Goal: Transaction & Acquisition: Purchase product/service

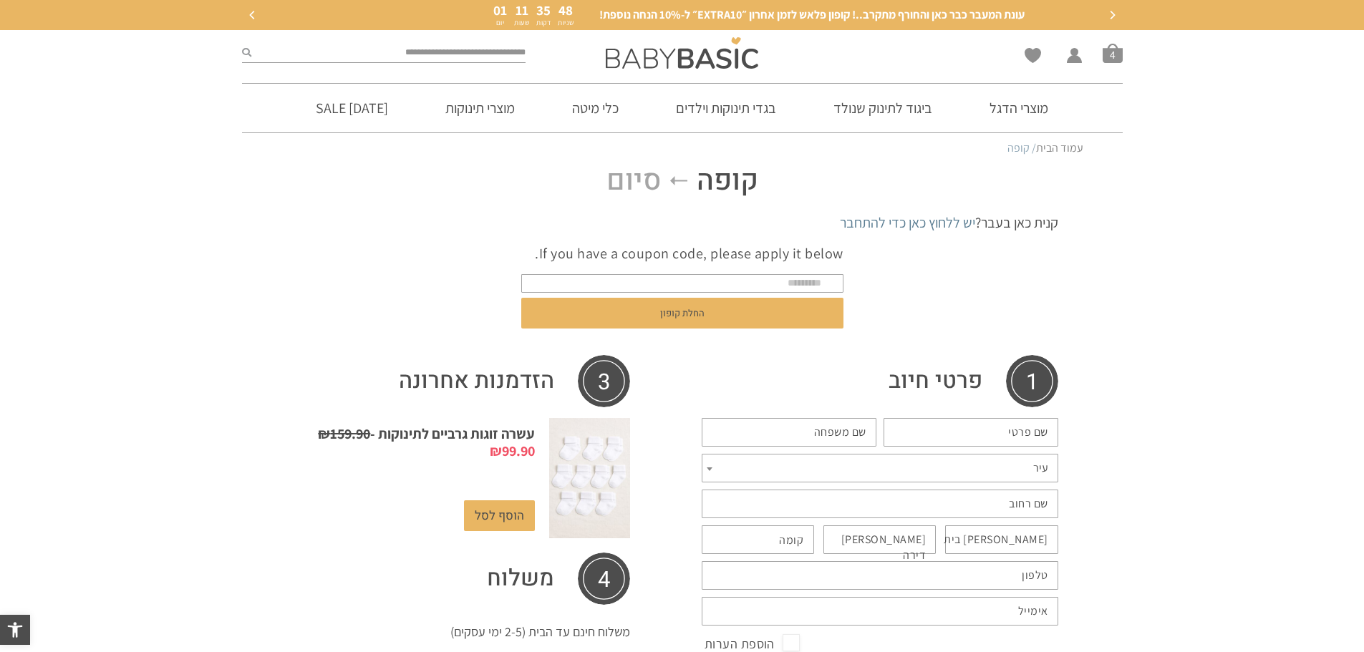
click at [1113, 54] on span "סל קניות" at bounding box center [1113, 53] width 20 height 20
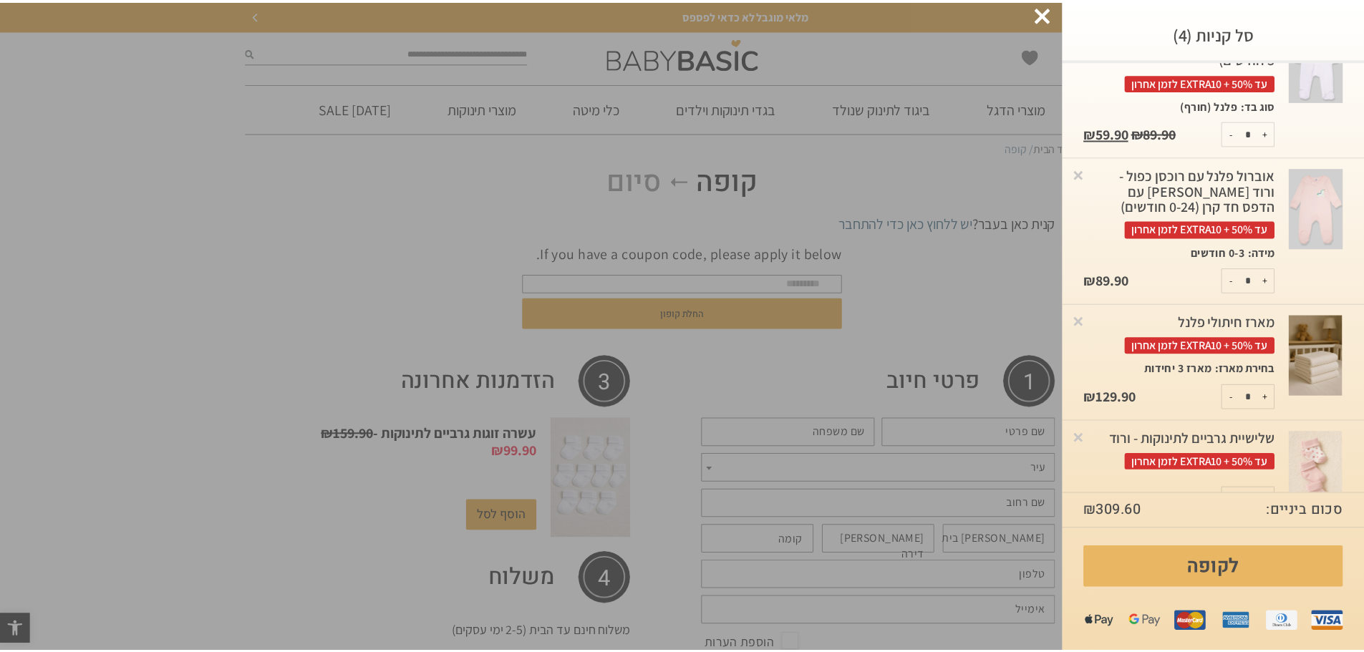
scroll to position [129, 0]
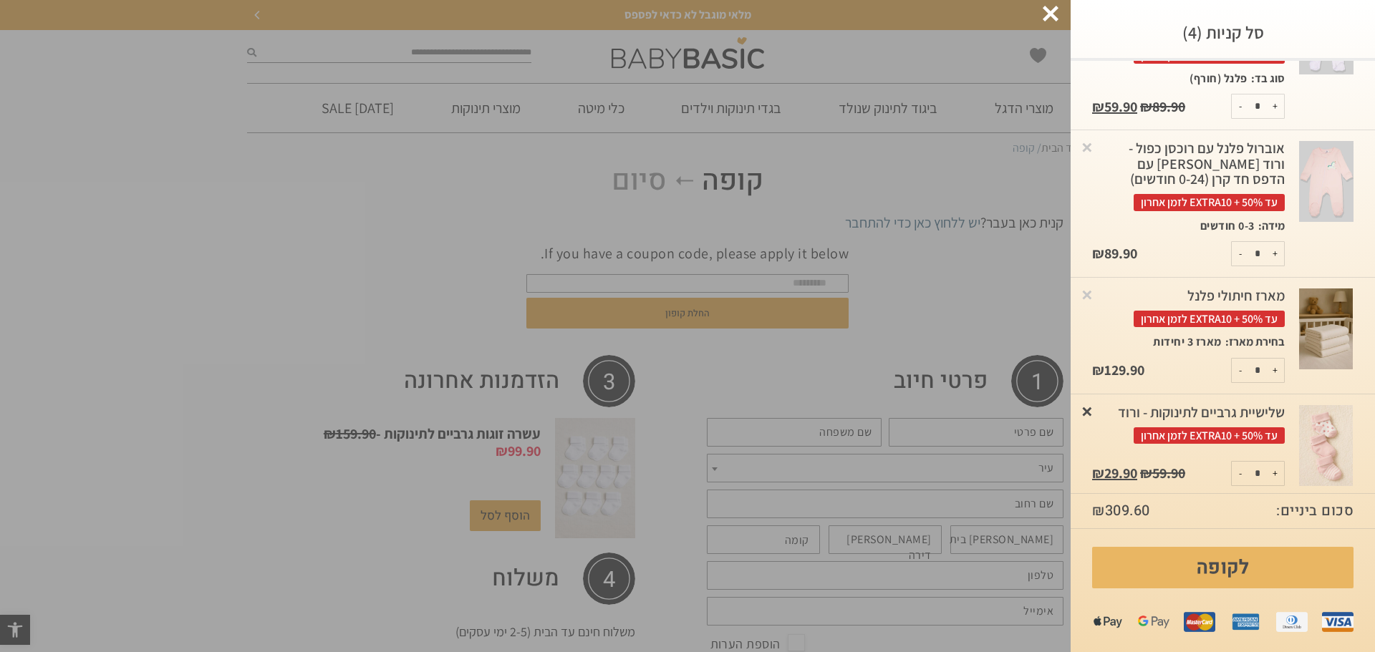
click at [1094, 411] on link "×" at bounding box center [1087, 411] width 14 height 14
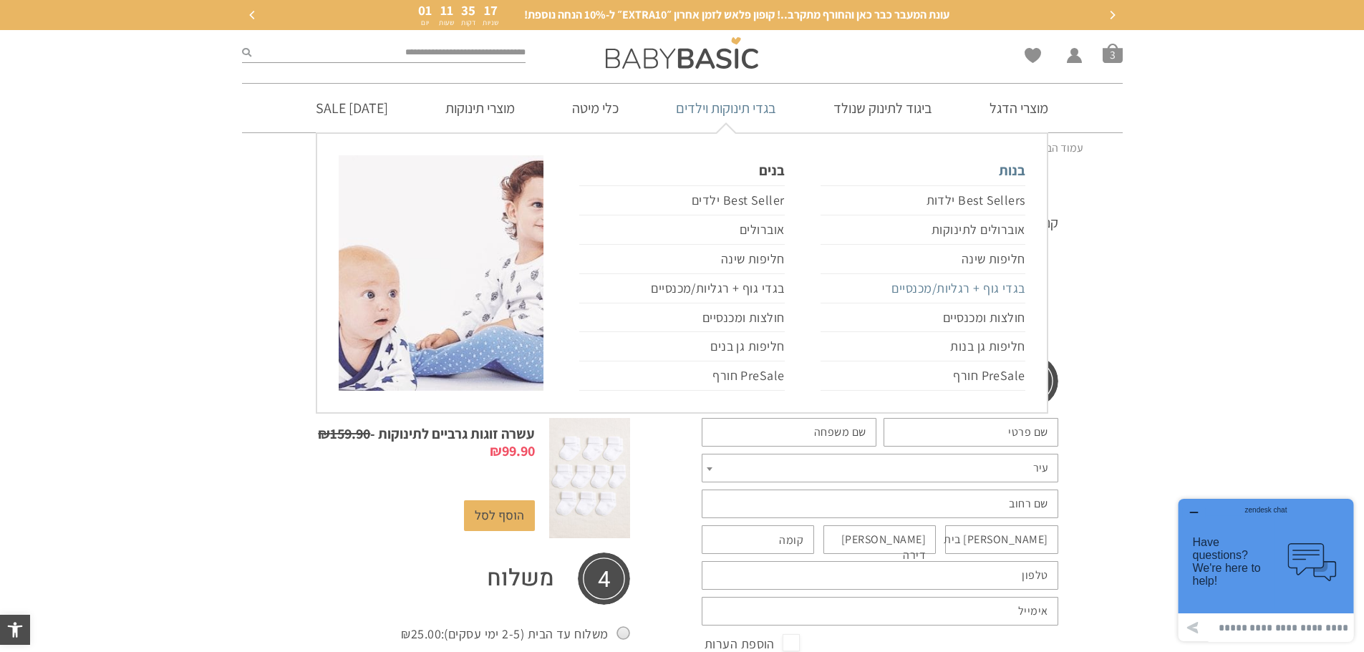
click at [980, 285] on link "בגדי גוף + רגליות/מכנסיים" at bounding box center [923, 288] width 205 height 29
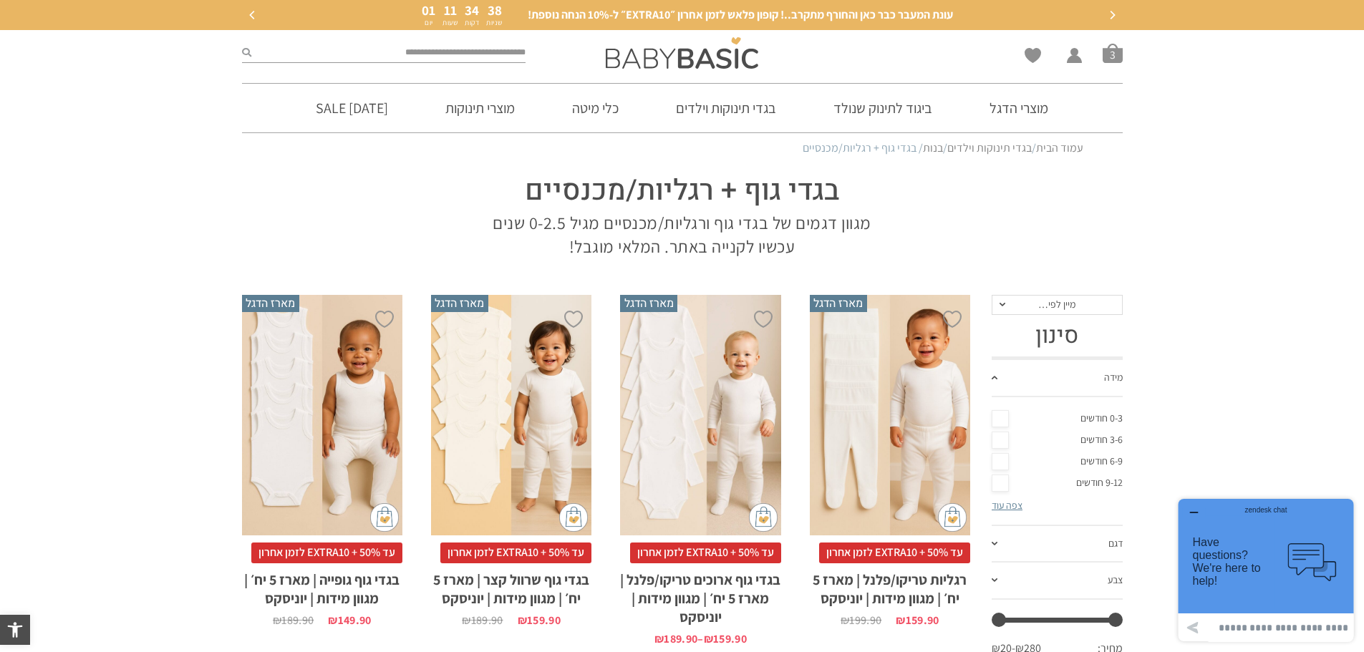
click at [742, 362] on div "x בחירת מידה 0-3m 3-6m 6-12m 12-18m 18-24m 24-30m בחירת סוג בד טריקו (עונת מעבר…" at bounding box center [700, 415] width 160 height 241
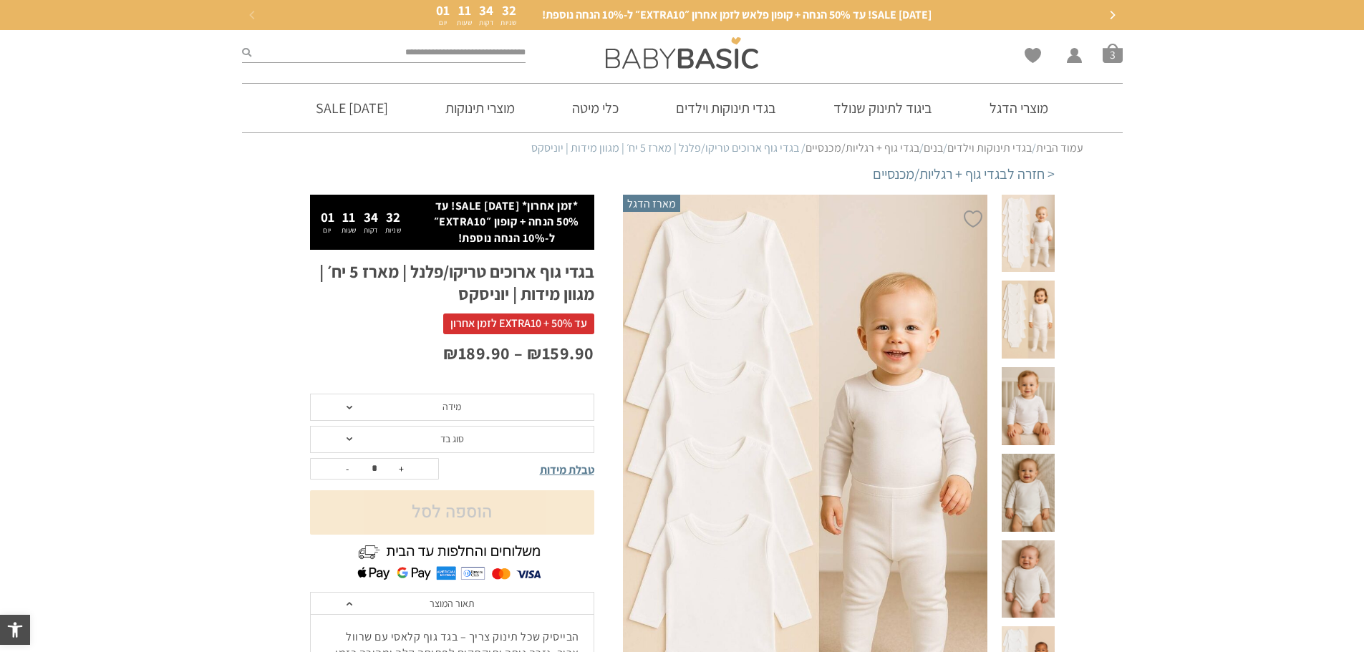
click at [1034, 367] on span at bounding box center [1028, 406] width 52 height 78
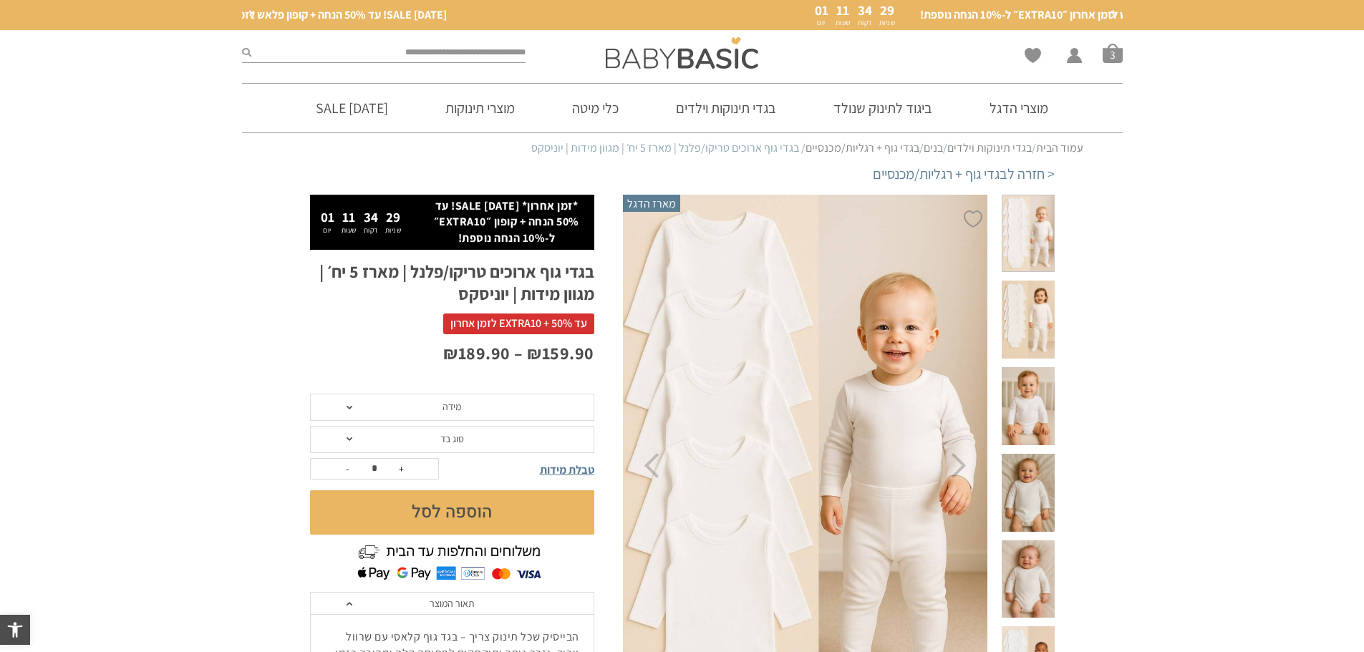
click at [1025, 454] on span at bounding box center [1028, 493] width 52 height 78
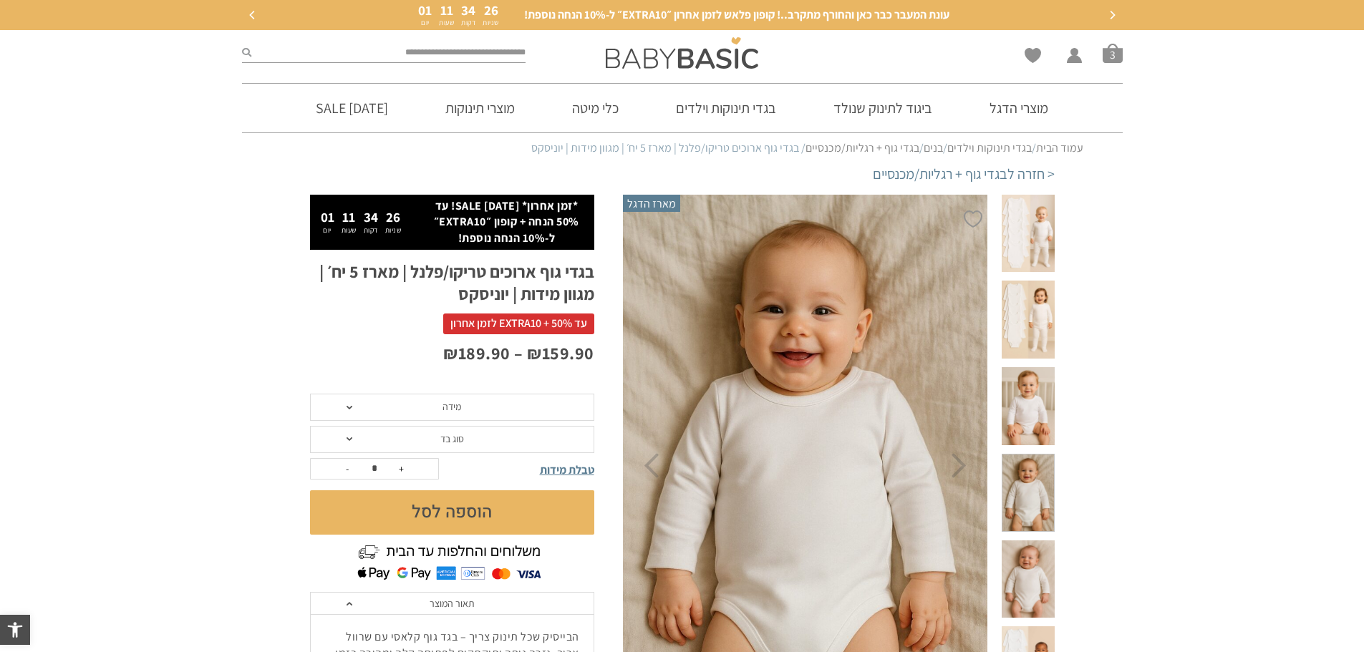
click at [1035, 541] on span at bounding box center [1028, 580] width 52 height 78
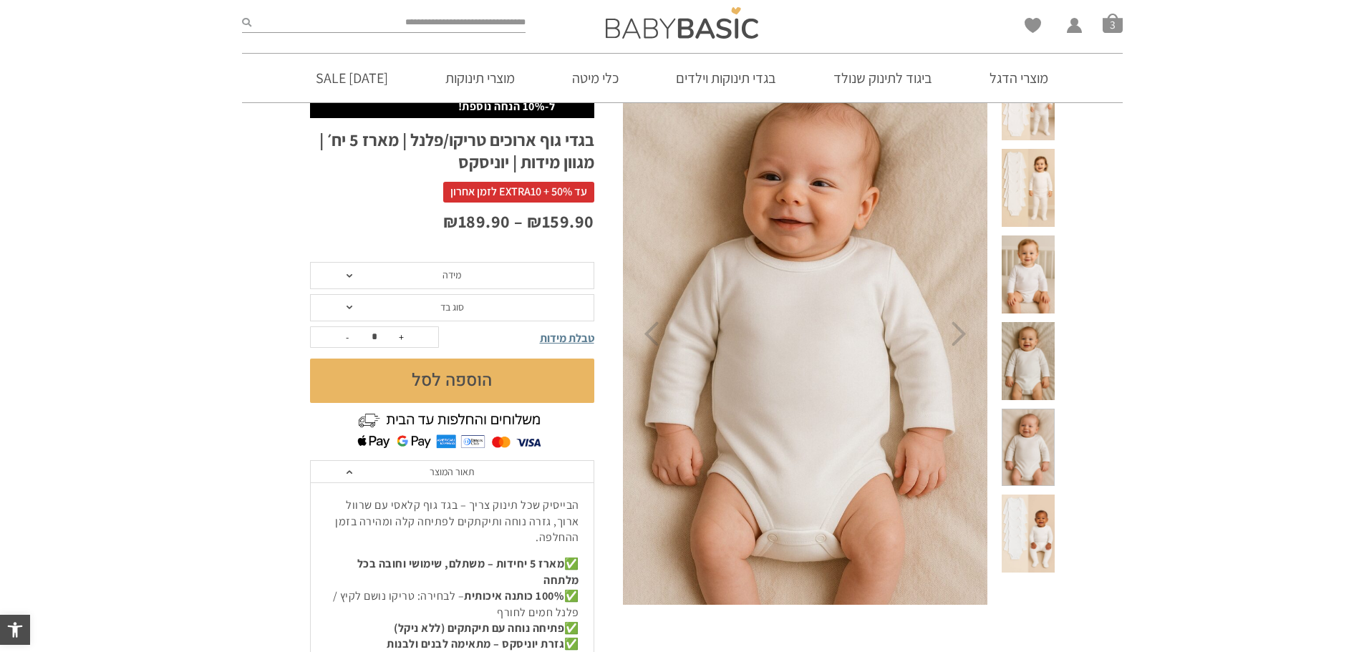
scroll to position [143, 0]
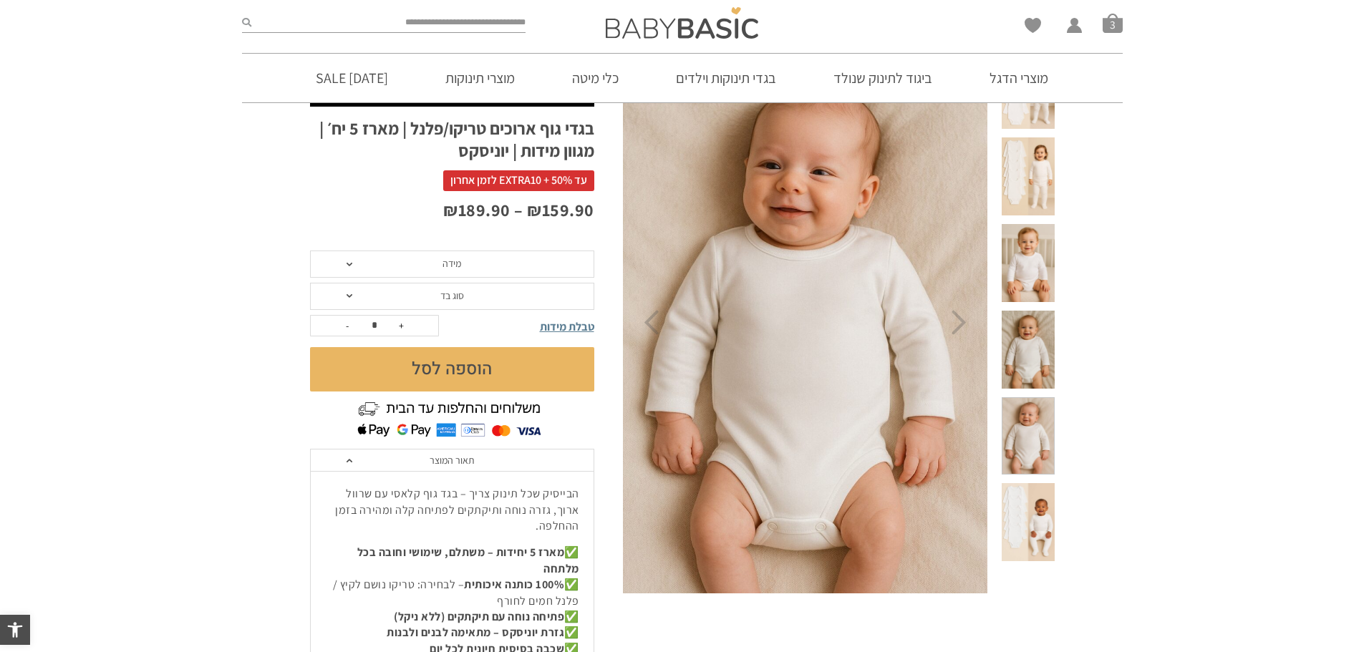
click at [1037, 483] on span at bounding box center [1028, 522] width 52 height 78
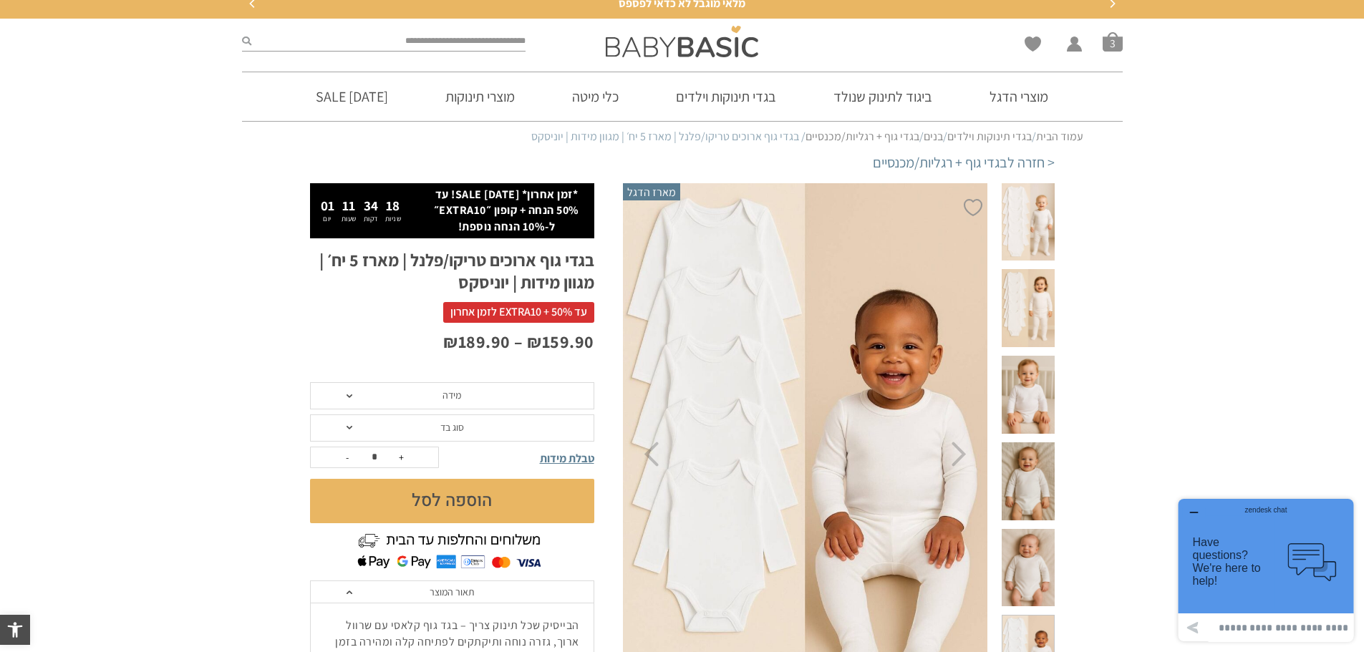
scroll to position [0, 0]
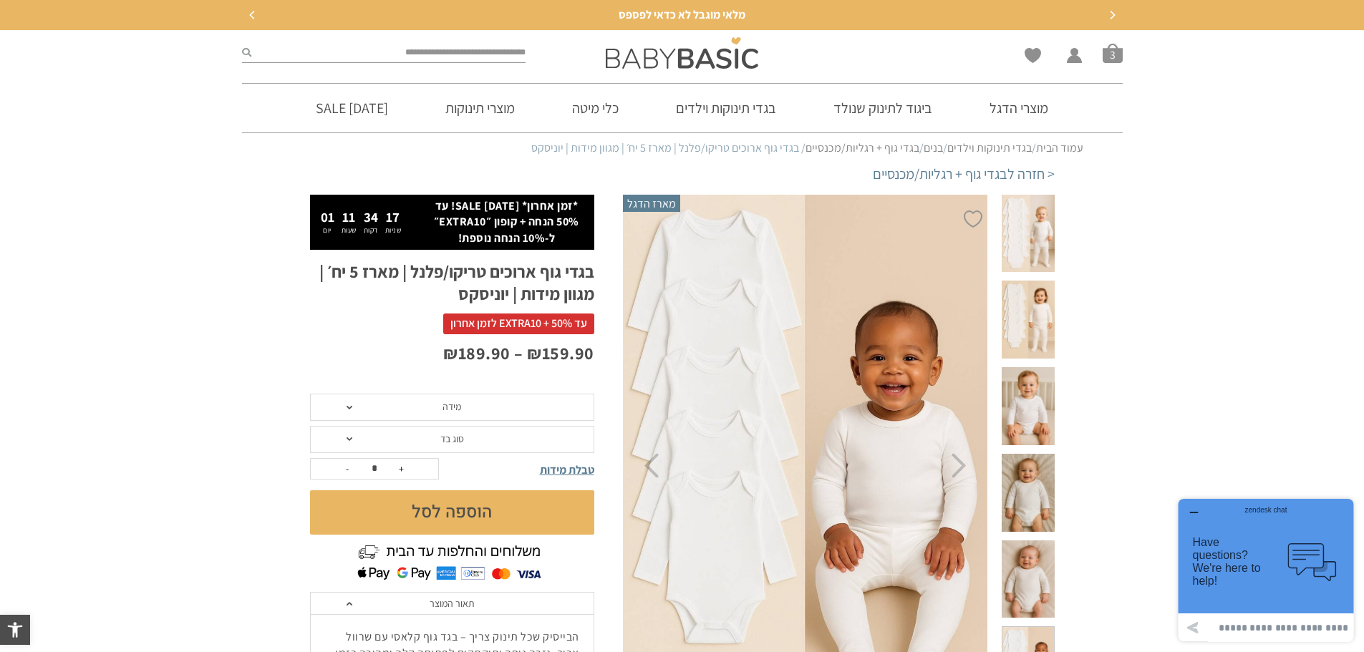
click at [1032, 231] on span at bounding box center [1028, 234] width 52 height 78
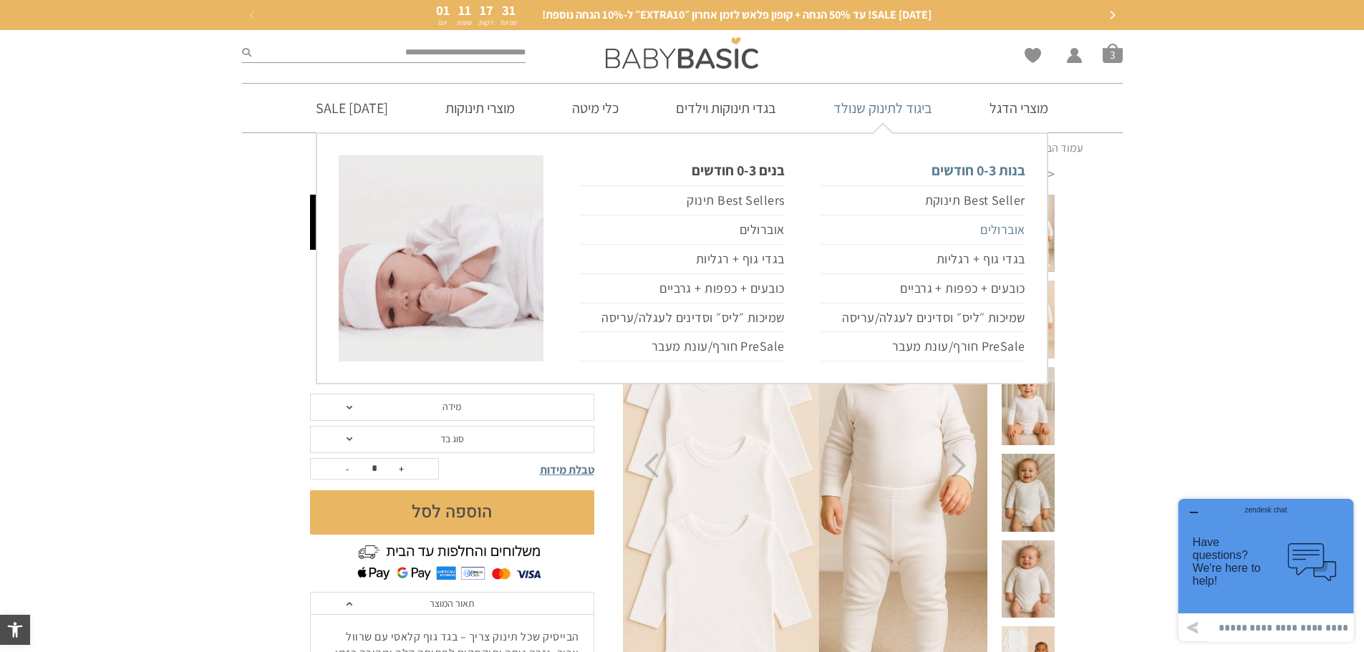
click at [984, 231] on link "אוברולים" at bounding box center [923, 230] width 205 height 29
click at [987, 231] on link "אוברולים" at bounding box center [923, 230] width 205 height 29
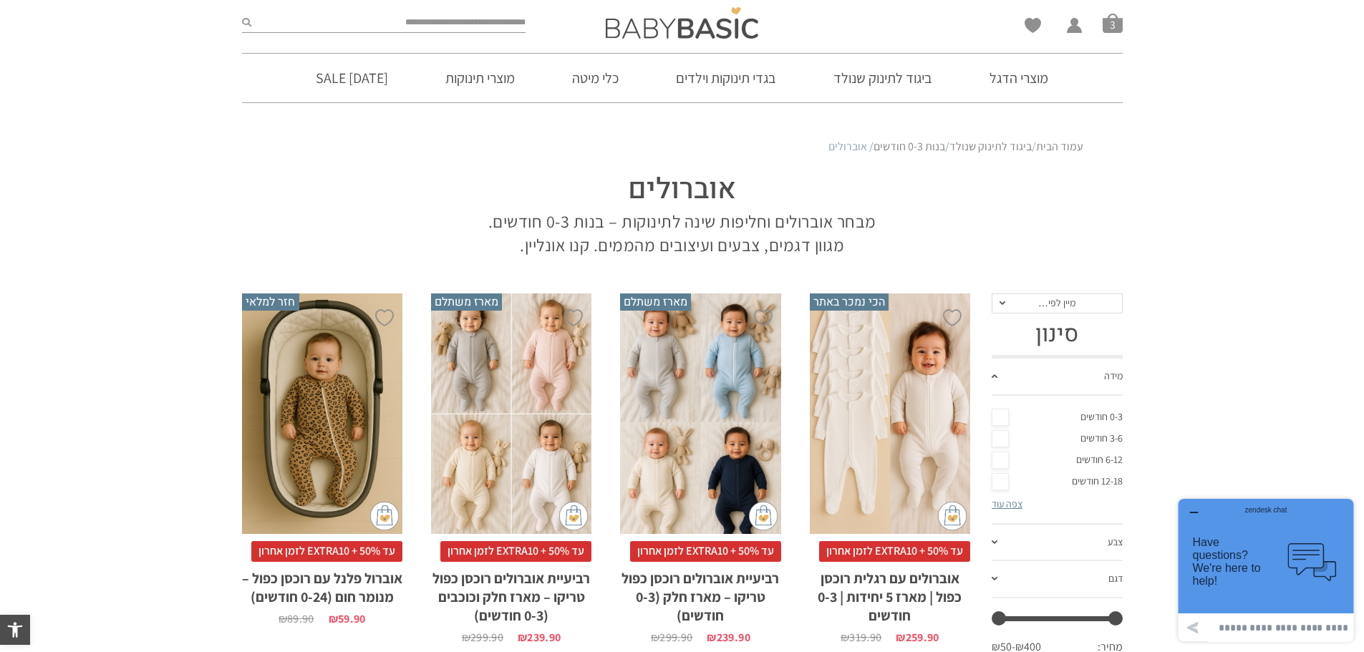
scroll to position [72, 0]
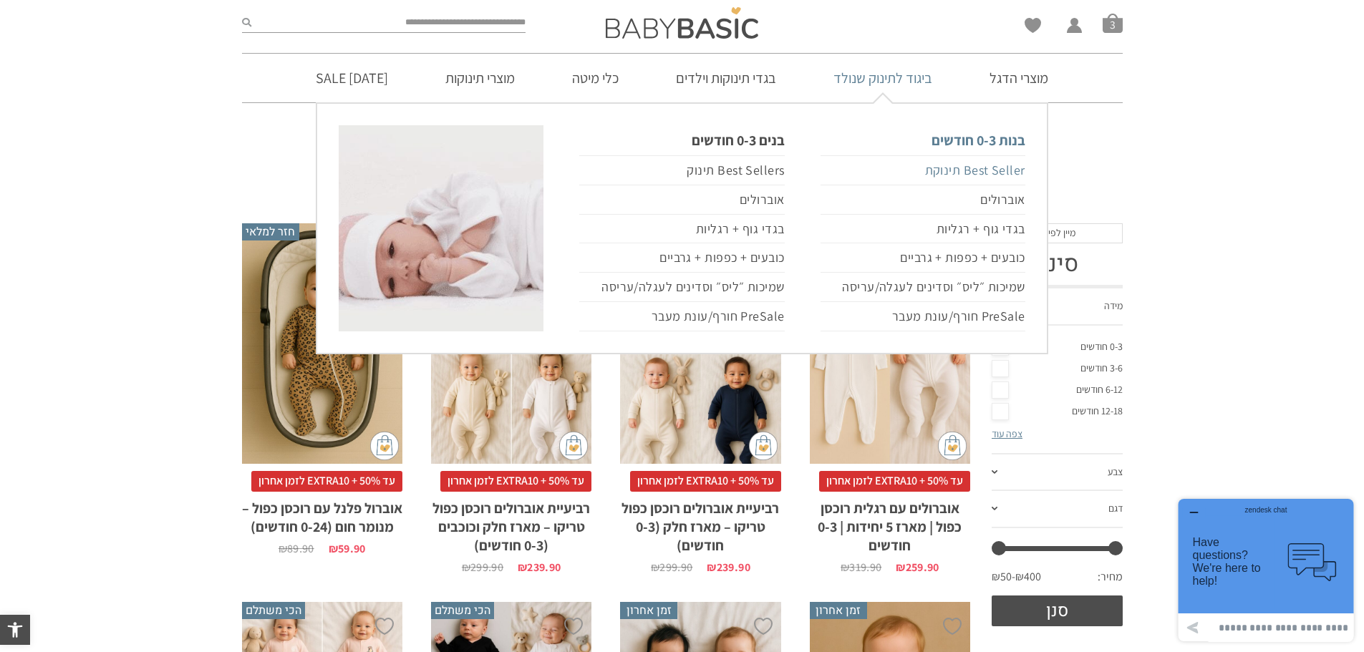
click at [983, 174] on link "Best Seller תינוקת" at bounding box center [923, 170] width 205 height 30
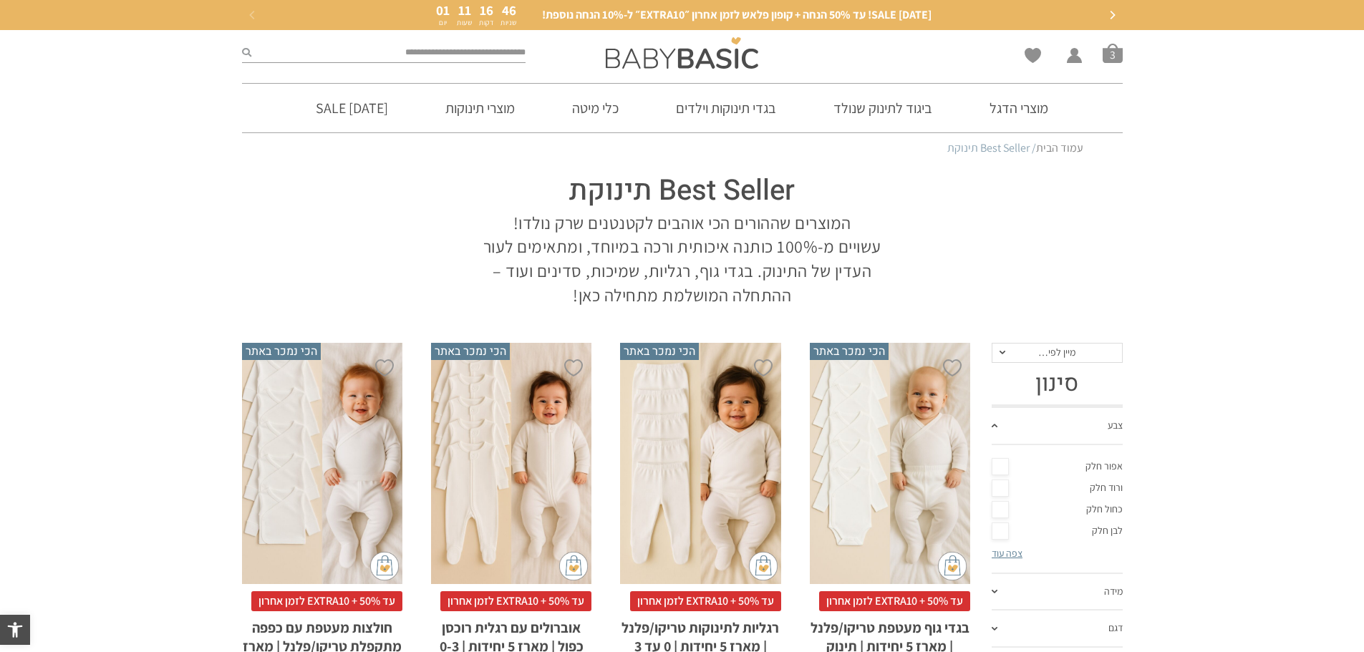
click at [893, 442] on div "x בחירת סוג בד טריקו (עונת מעבר/קיץ) פלנל (חורף)" at bounding box center [890, 463] width 160 height 241
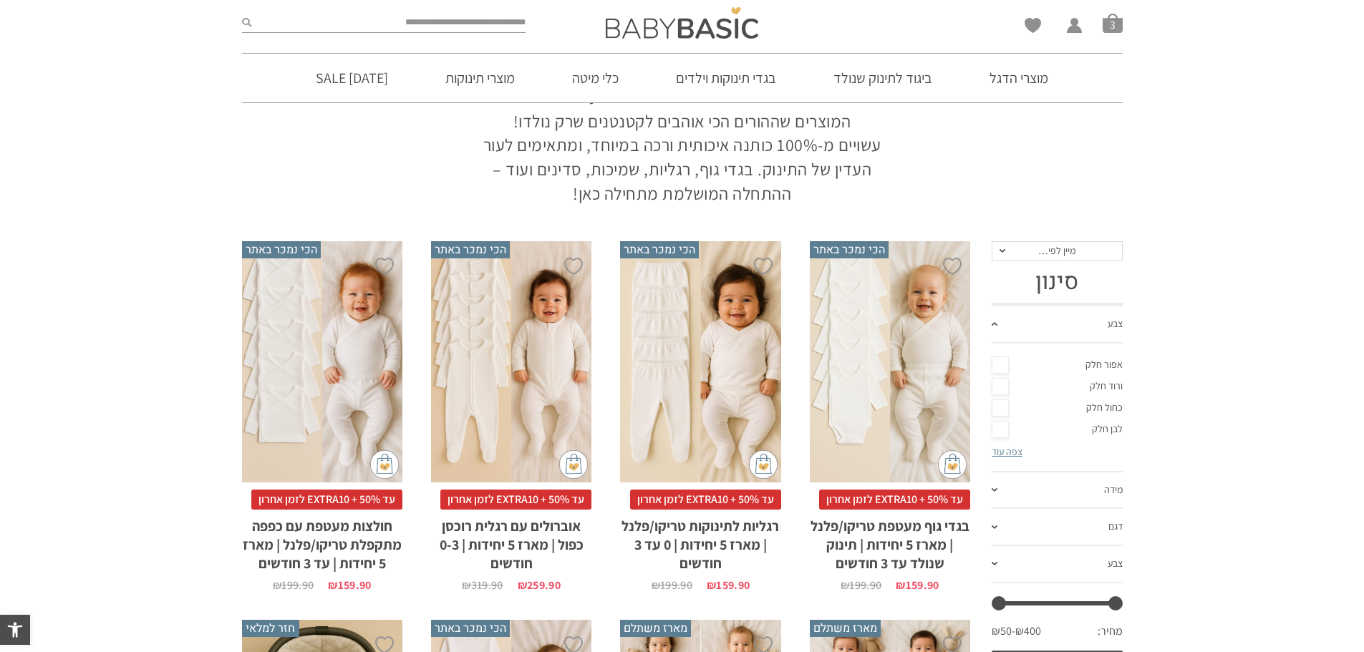
scroll to position [215, 0]
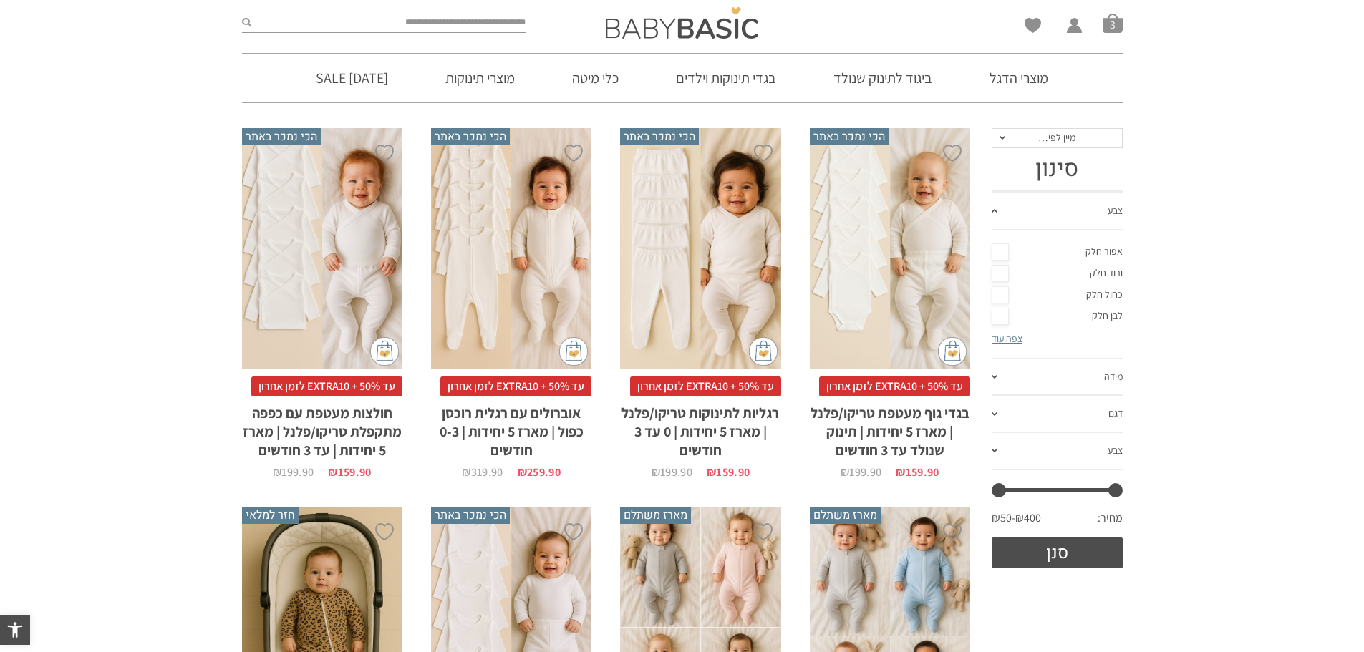
click at [898, 420] on h2 "בגדי גוף מעטפת טריקו/פלנל | מארז 5 יחידות | תינוק שנולד עד 3 חודשים" at bounding box center [890, 428] width 160 height 63
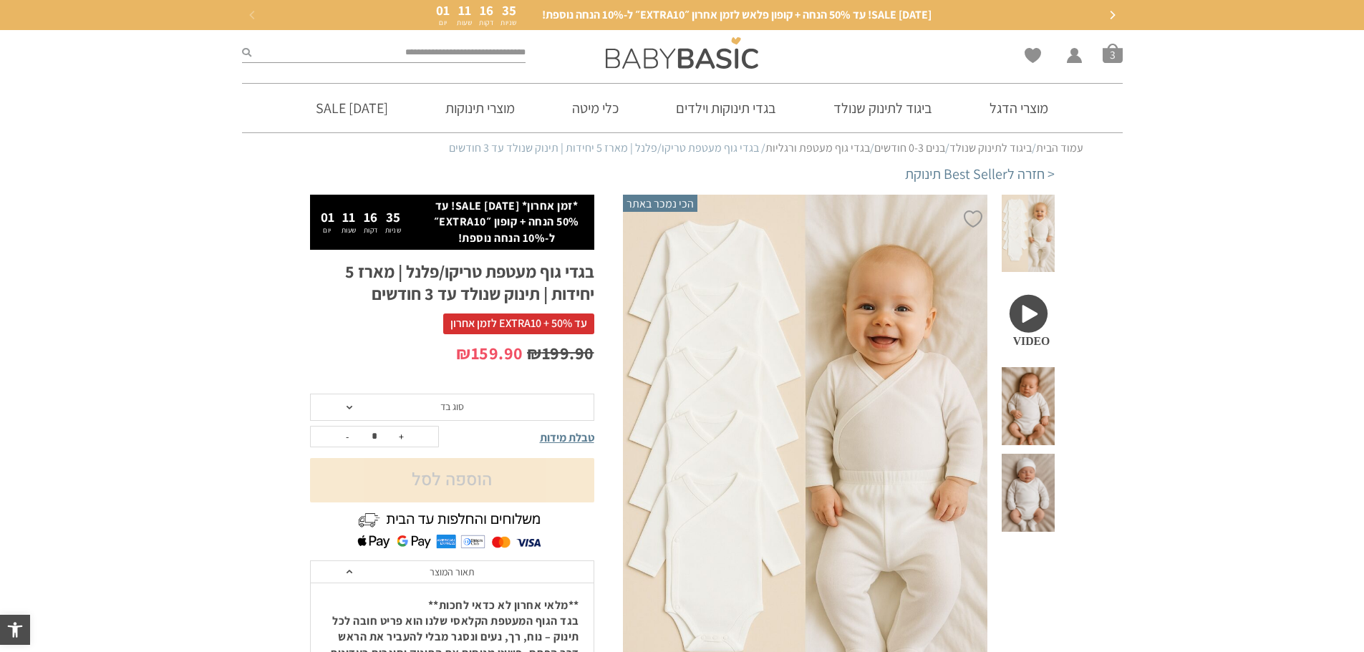
click at [352, 406] on span "סוג בד" at bounding box center [452, 407] width 284 height 27
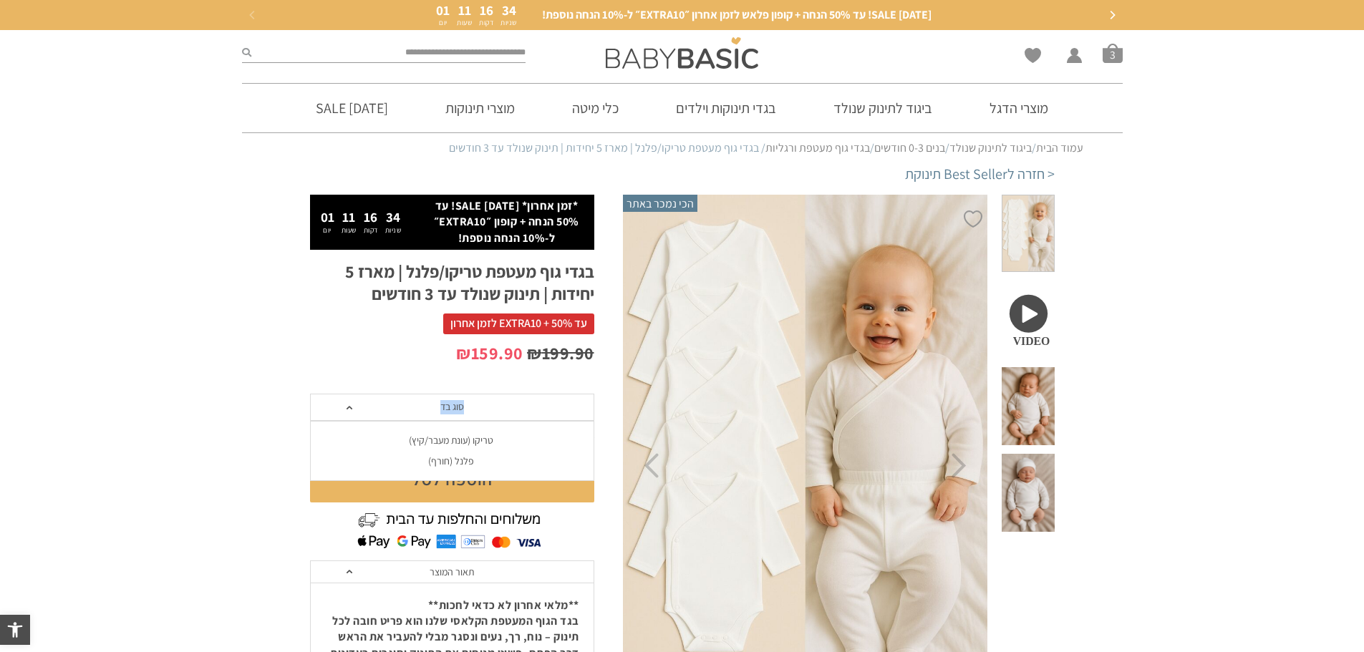
click at [432, 458] on div "פלנל (חורף)" at bounding box center [451, 461] width 284 height 12
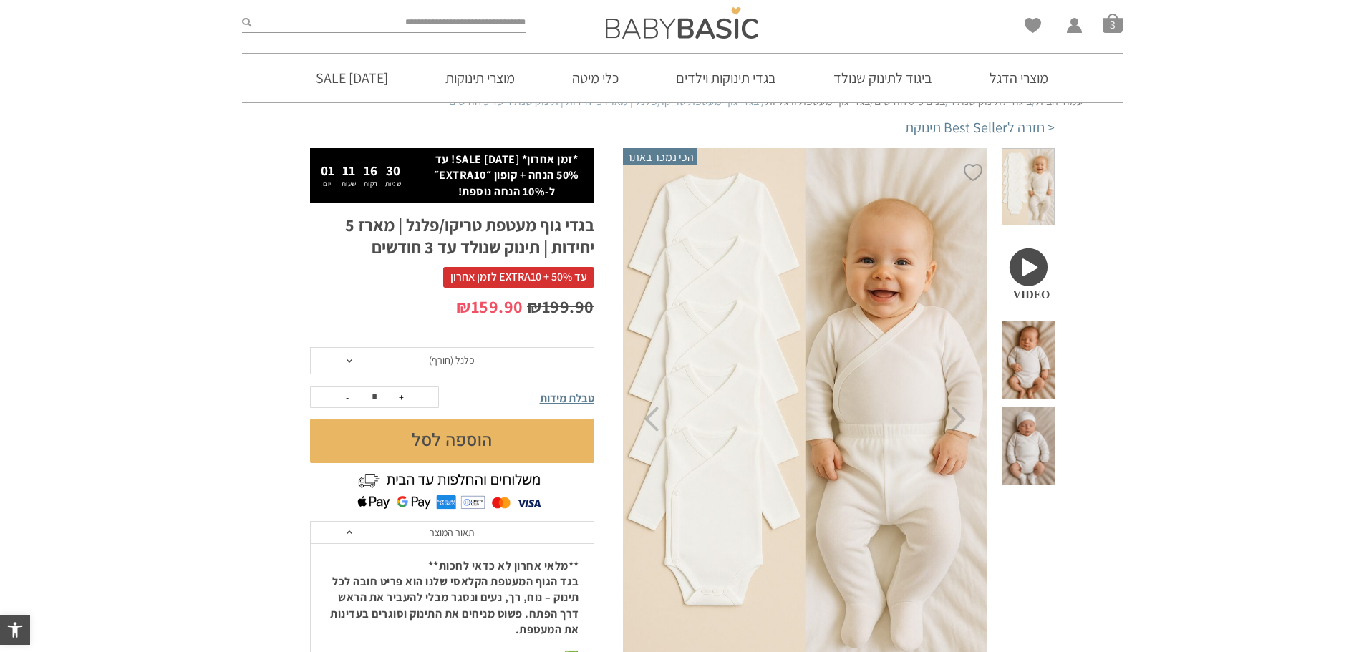
scroll to position [72, 0]
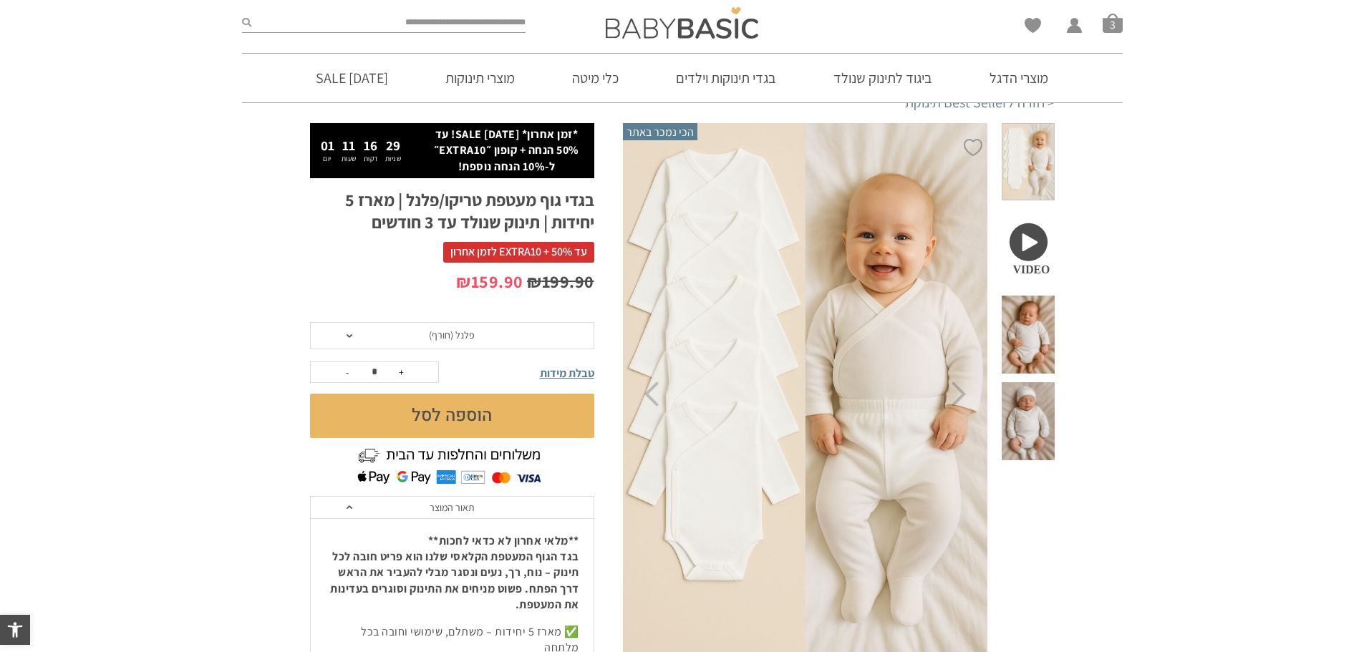
click at [477, 422] on button "הוספה לסל" at bounding box center [452, 416] width 284 height 44
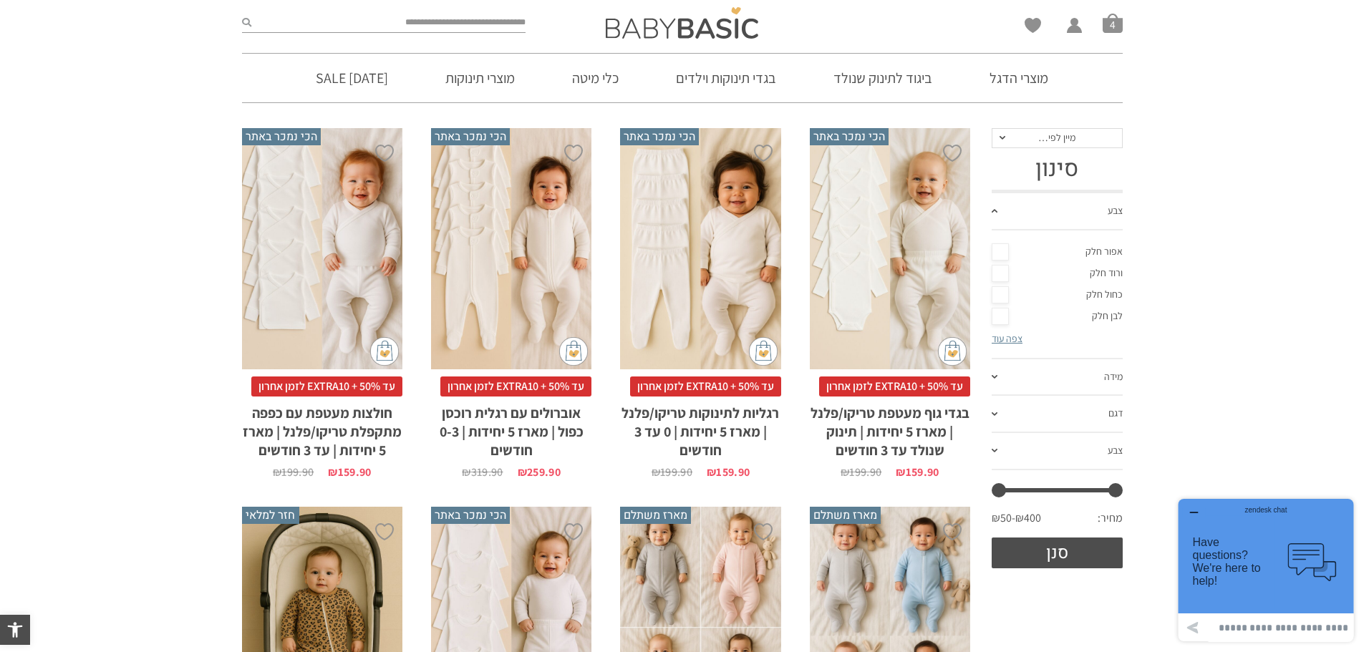
click at [694, 413] on h2 "רגליות לתינוקות טריקו/פלנל | מארז 5 יחידות | 0 עד 3 חודשים" at bounding box center [700, 428] width 160 height 63
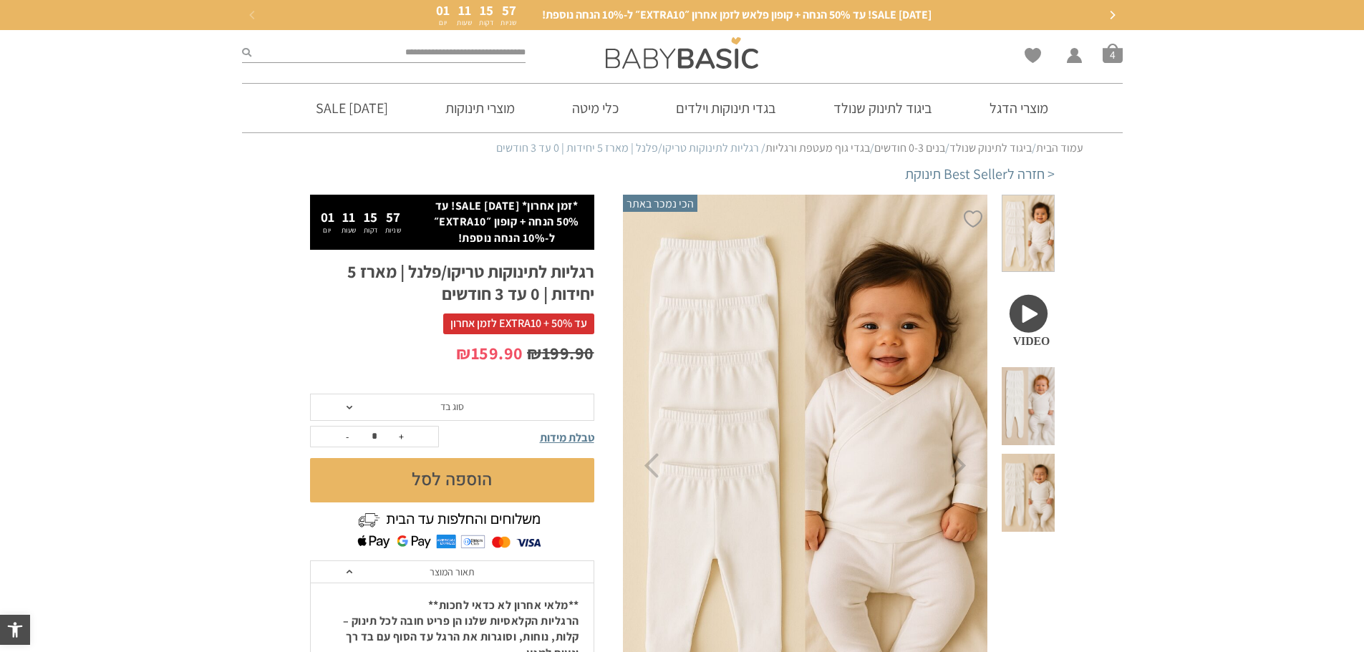
click at [469, 407] on span "סוג בד" at bounding box center [452, 407] width 284 height 27
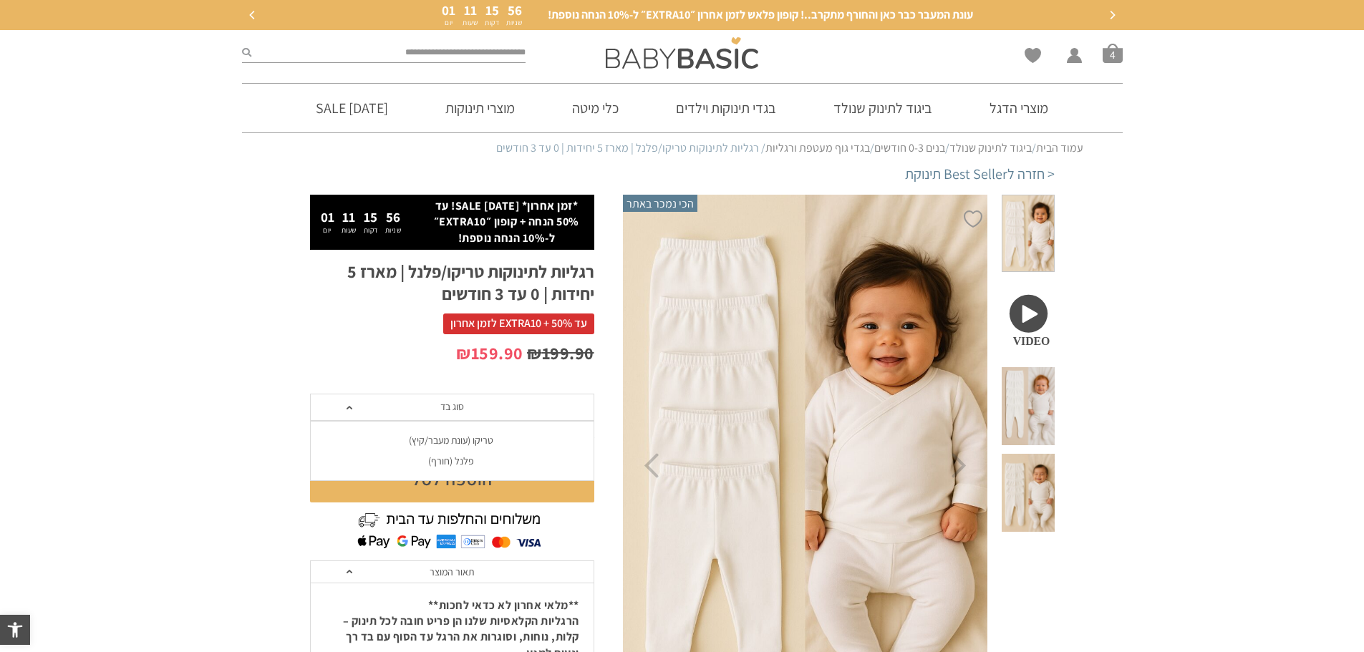
click at [473, 458] on div "פלנל (חורף)" at bounding box center [451, 461] width 284 height 12
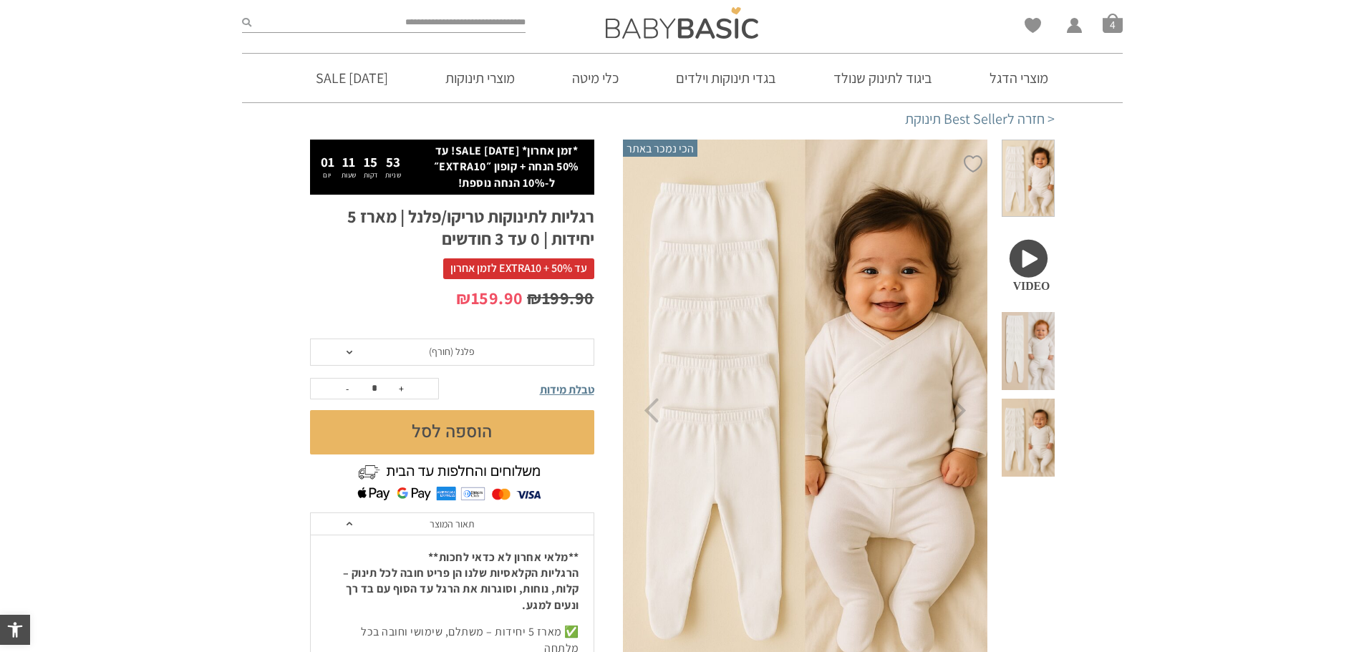
scroll to position [143, 0]
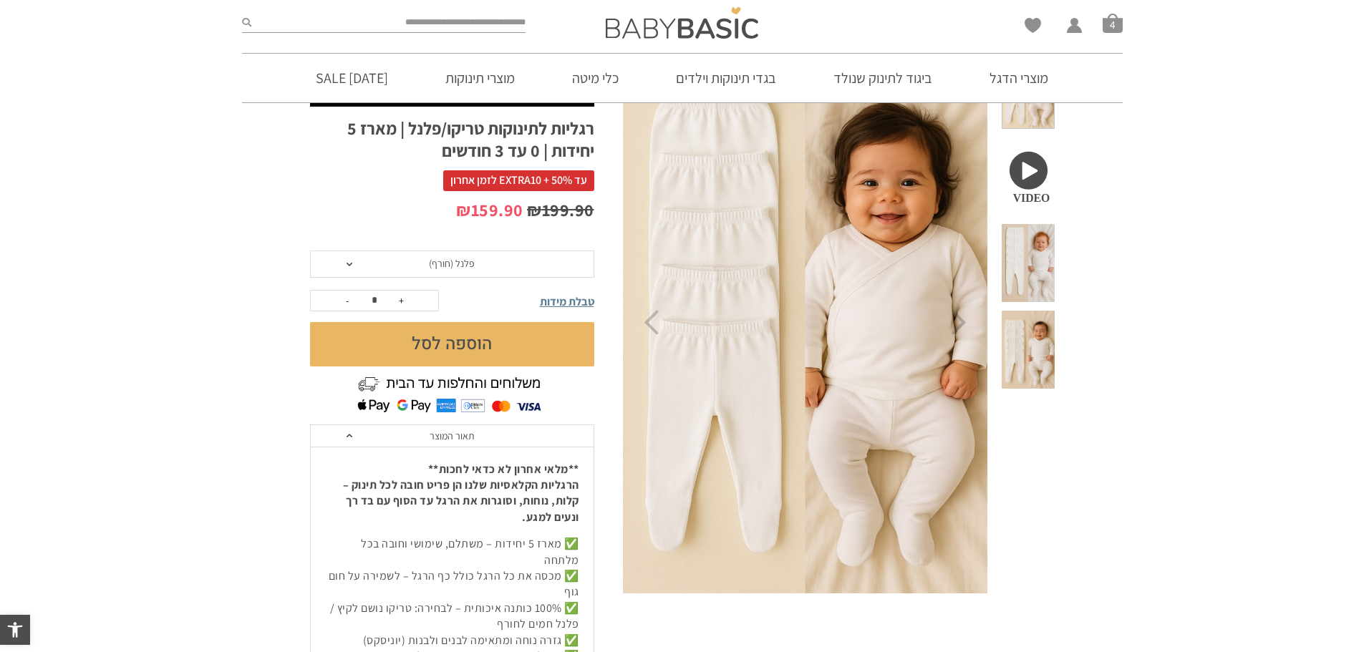
click at [425, 351] on button "הוספה לסל" at bounding box center [452, 344] width 284 height 44
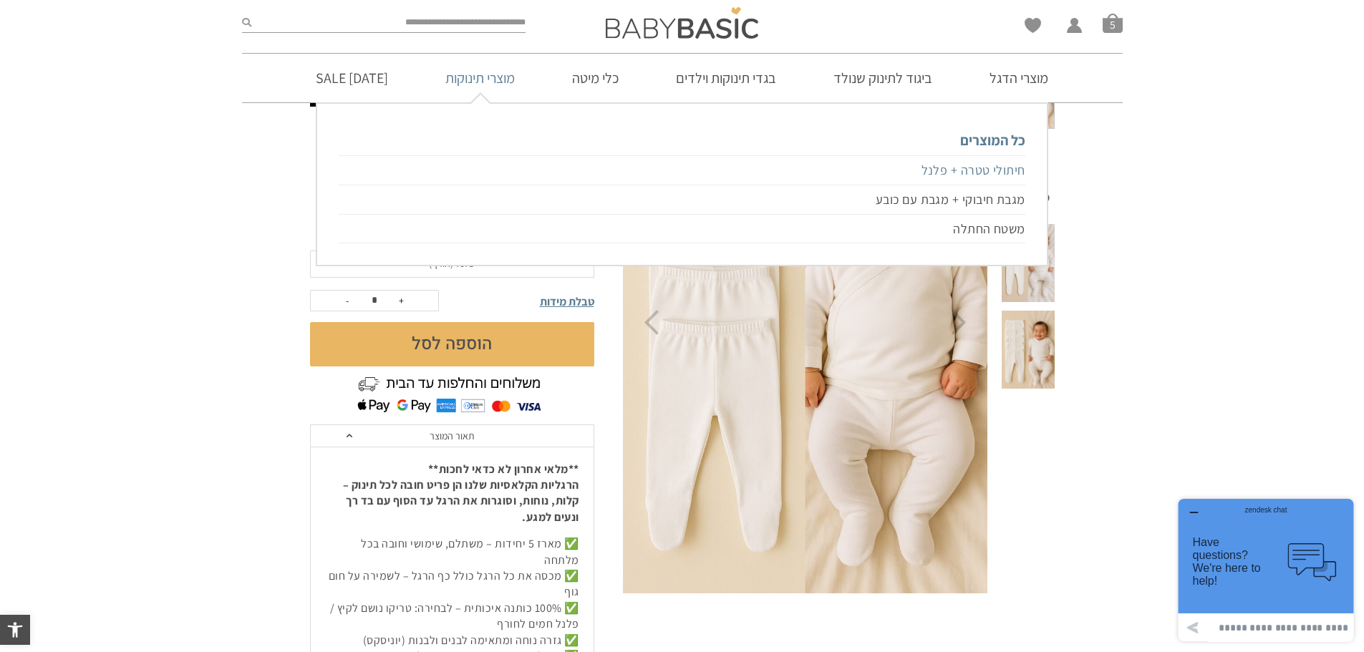
click at [959, 169] on link "חיתולי טטרה + פלנל" at bounding box center [682, 170] width 686 height 30
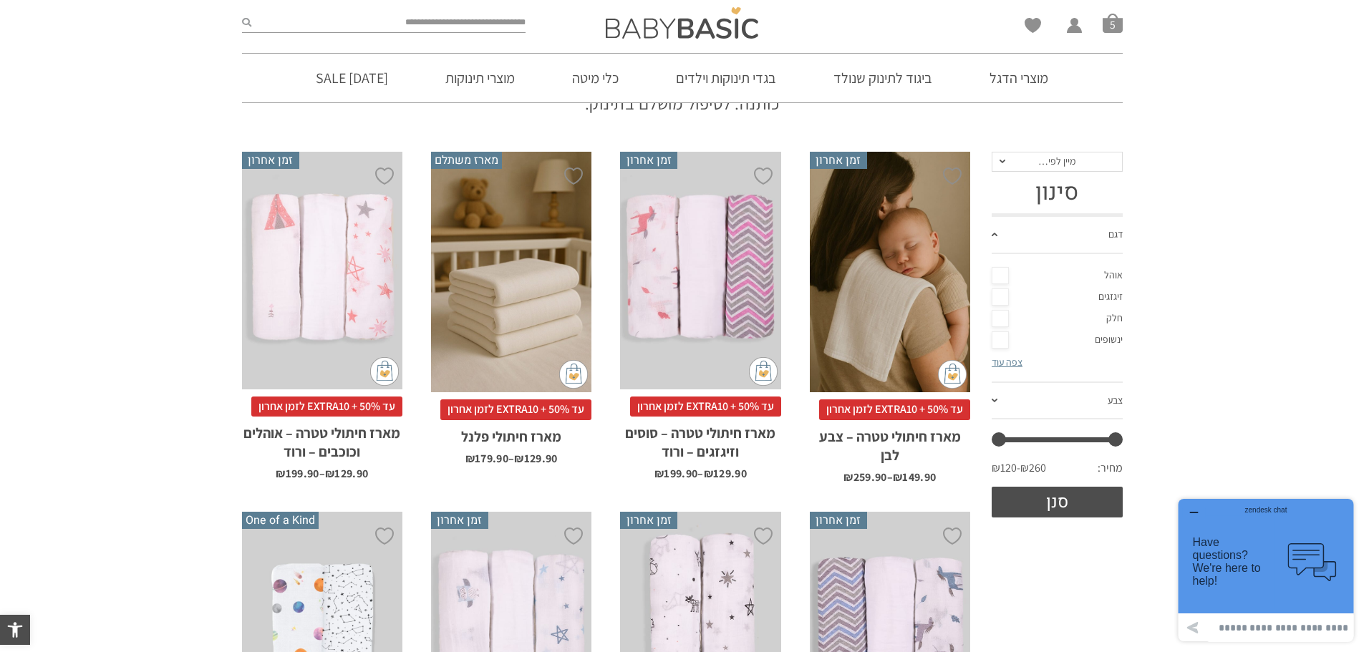
click at [512, 433] on h2 "מארז חיתולי פלנל" at bounding box center [511, 433] width 160 height 26
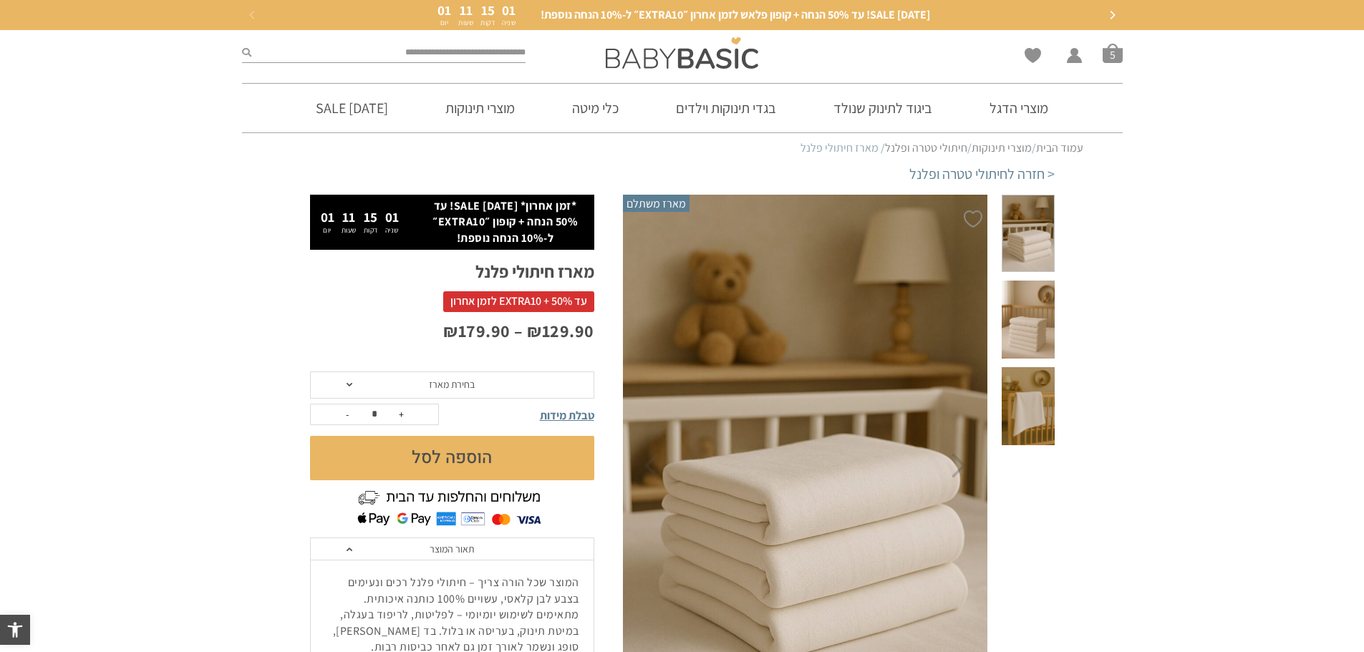
click at [501, 385] on span "בחירת מארז" at bounding box center [452, 385] width 284 height 27
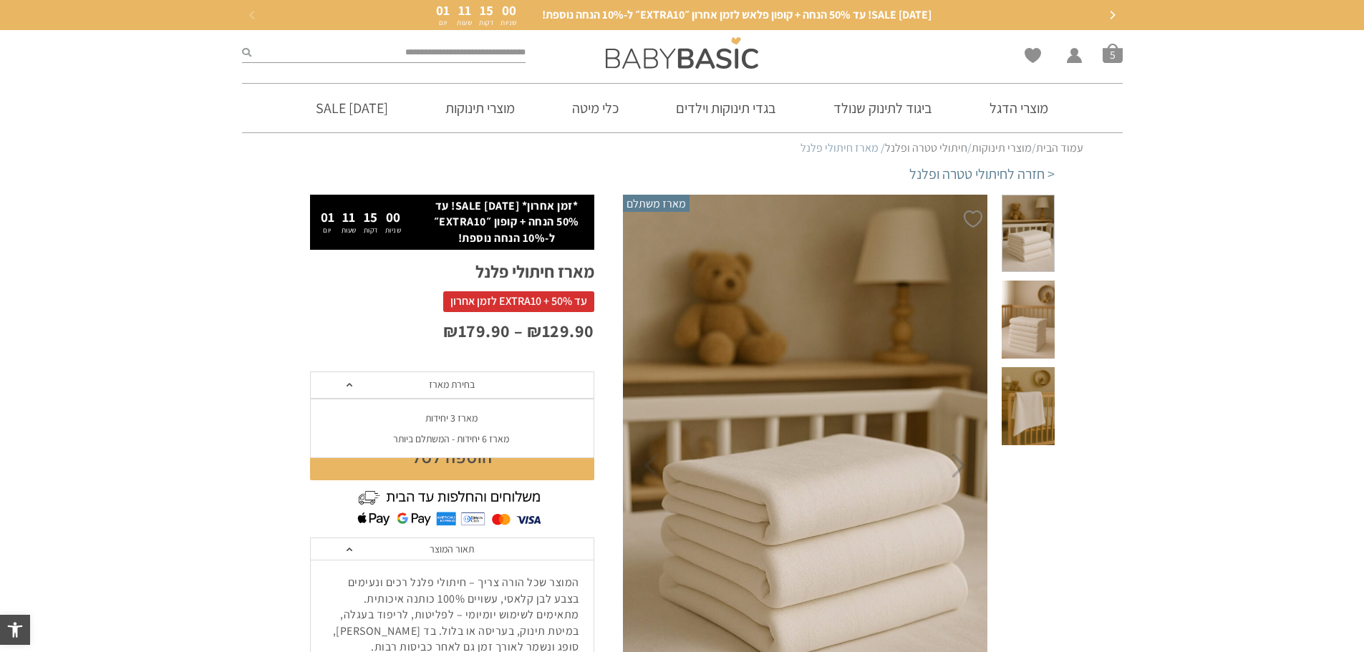
click at [472, 413] on div "מארז 3 יחידות" at bounding box center [451, 418] width 284 height 12
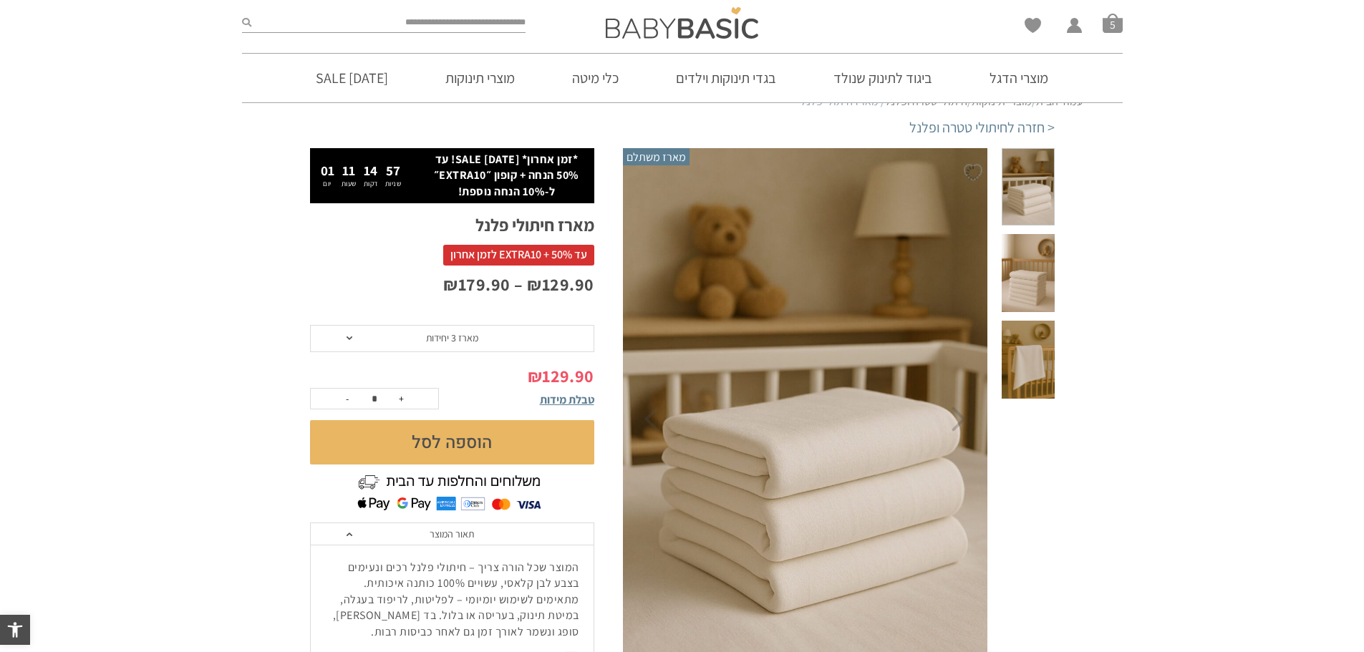
scroll to position [143, 0]
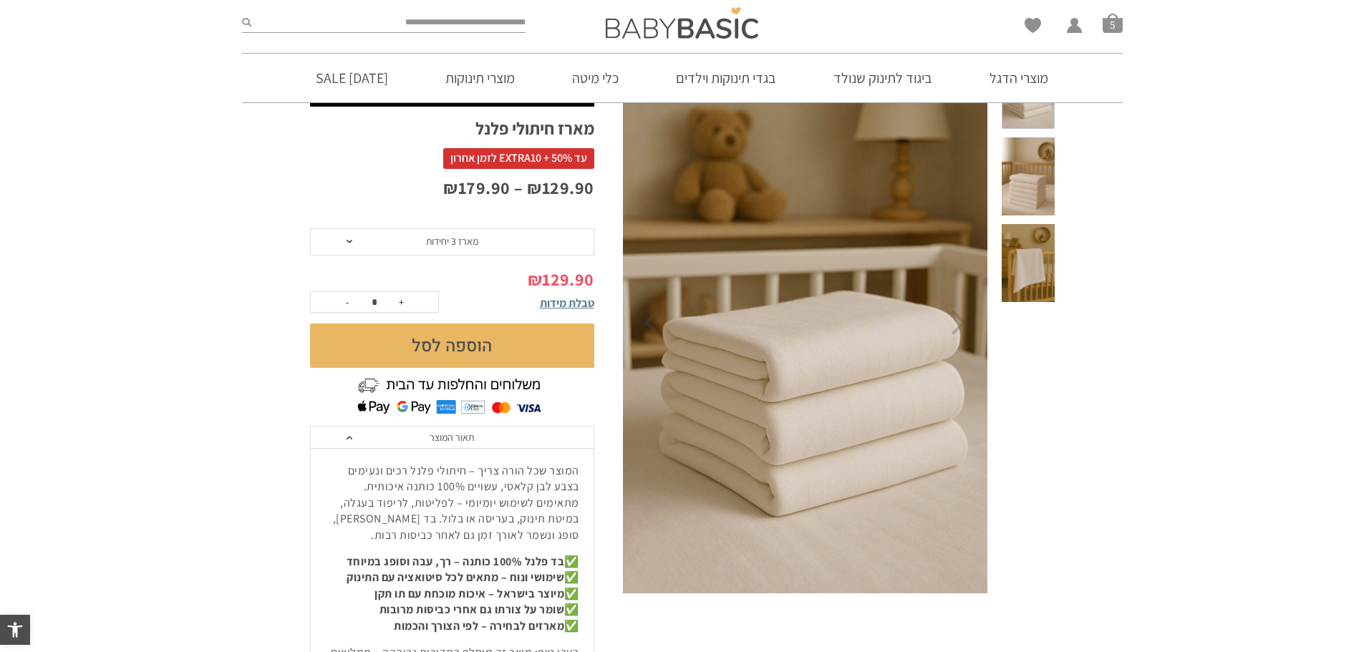
click at [473, 347] on button "הוספה לסל" at bounding box center [452, 346] width 284 height 44
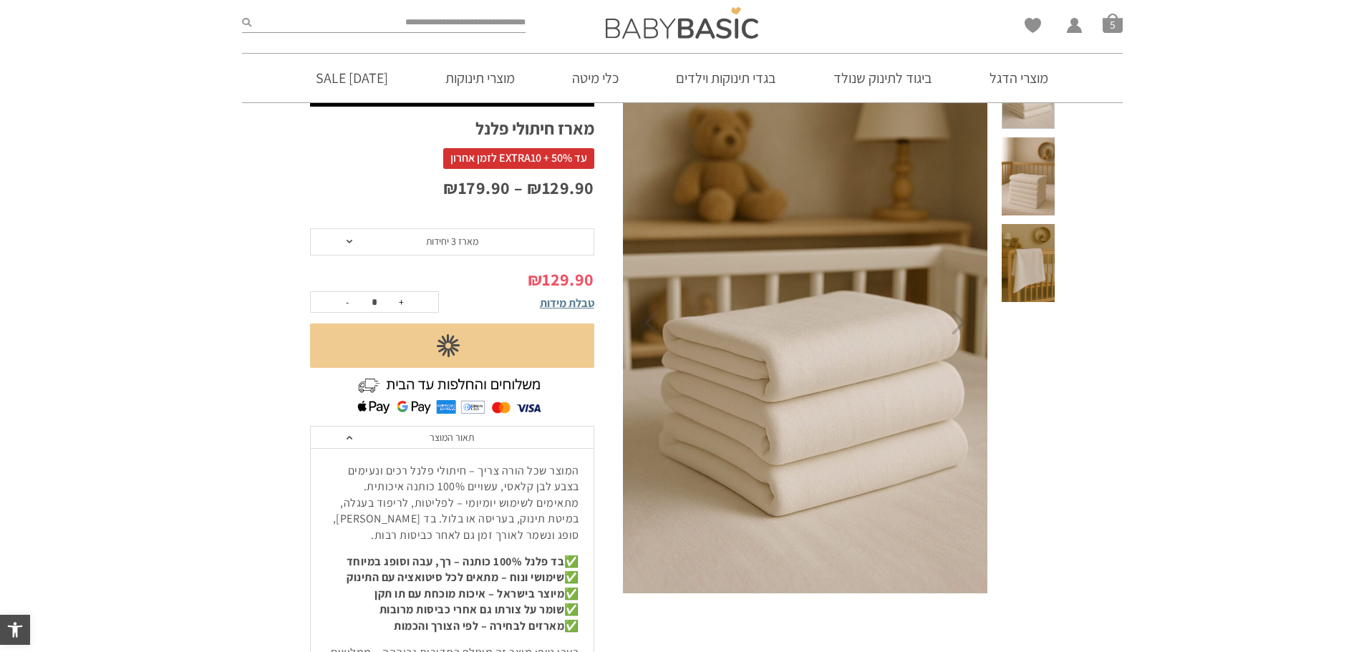
scroll to position [0, 0]
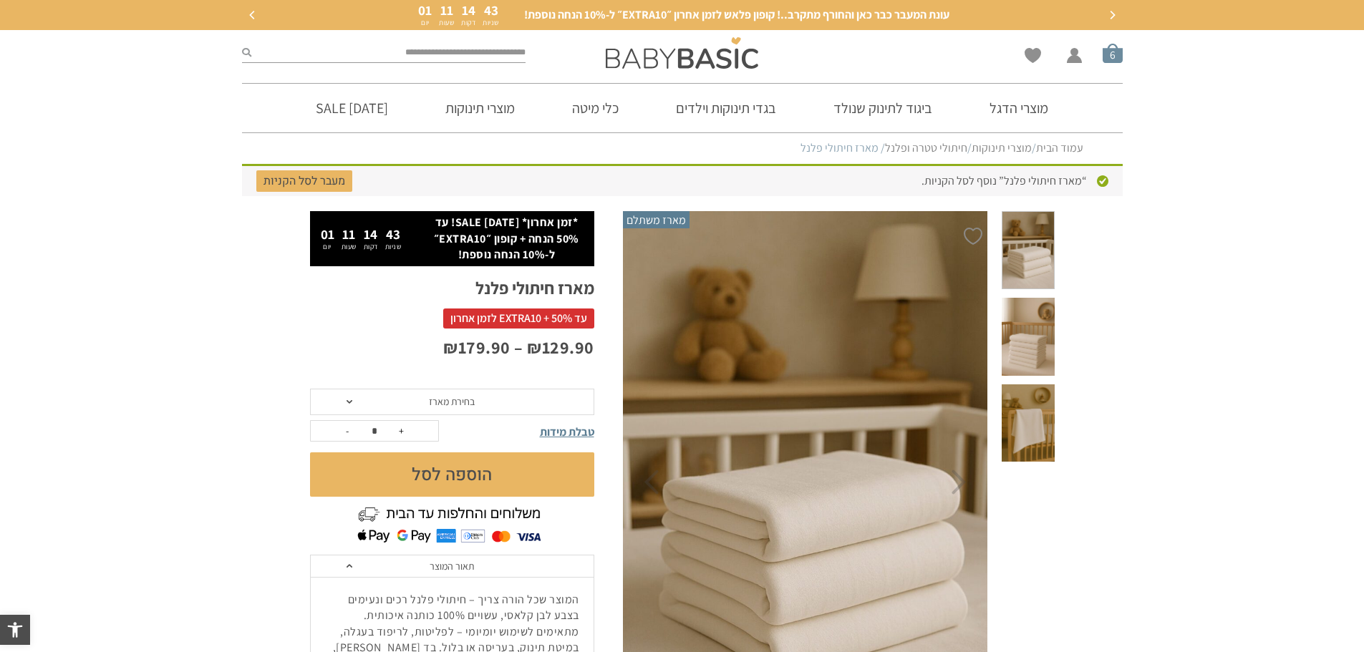
click at [1116, 52] on span "סל קניות" at bounding box center [1113, 53] width 20 height 20
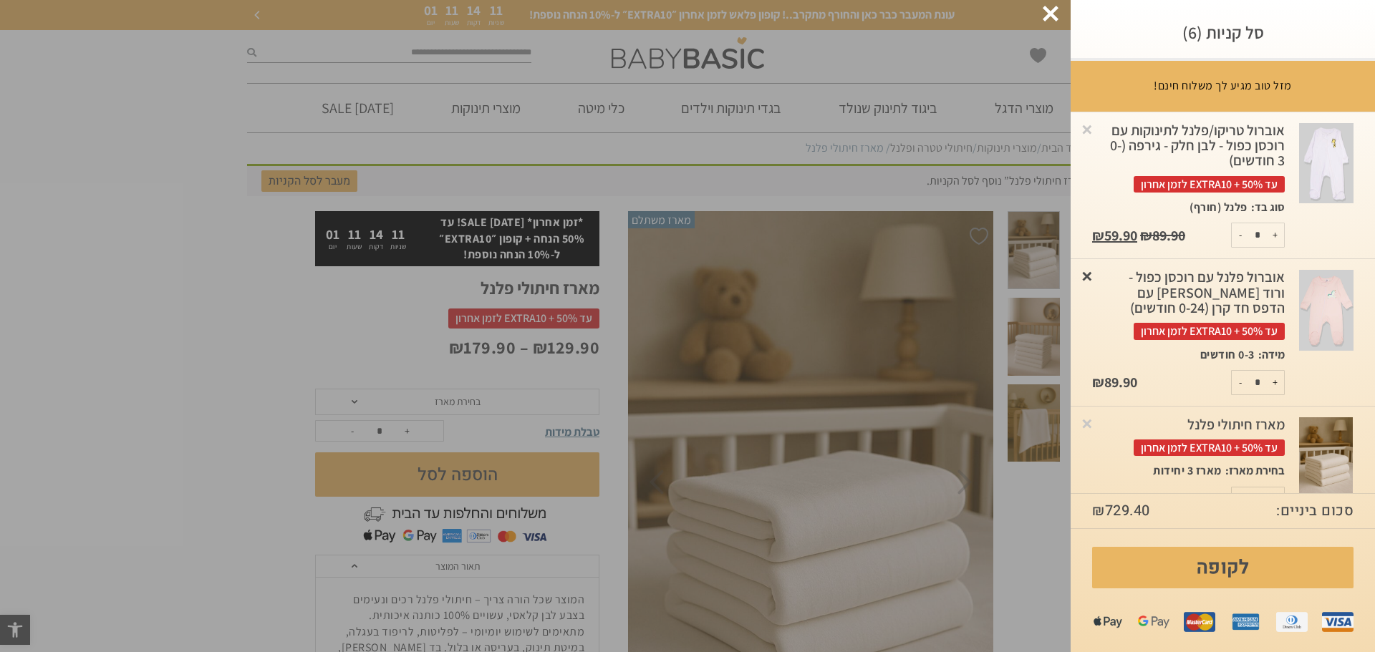
click at [1094, 275] on link "×" at bounding box center [1087, 276] width 14 height 14
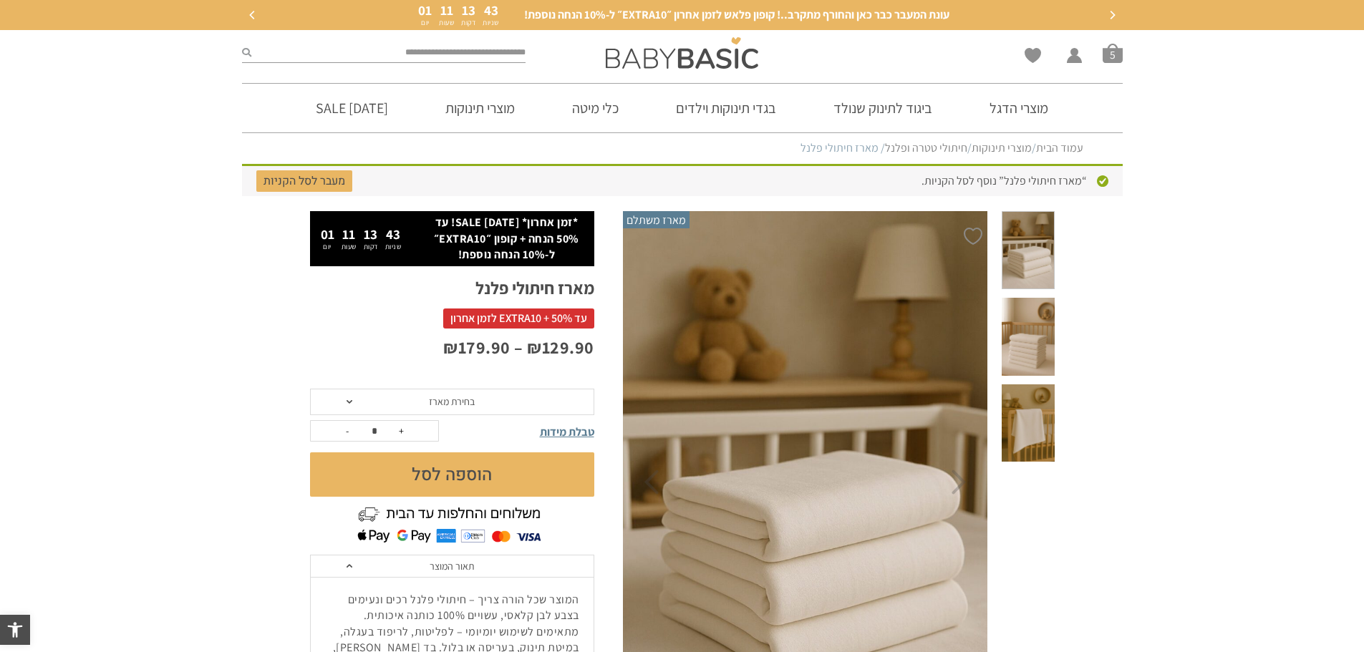
click at [471, 402] on span "בחירת מארז" at bounding box center [452, 401] width 46 height 13
click at [1107, 56] on span "סל קניות" at bounding box center [1113, 53] width 20 height 20
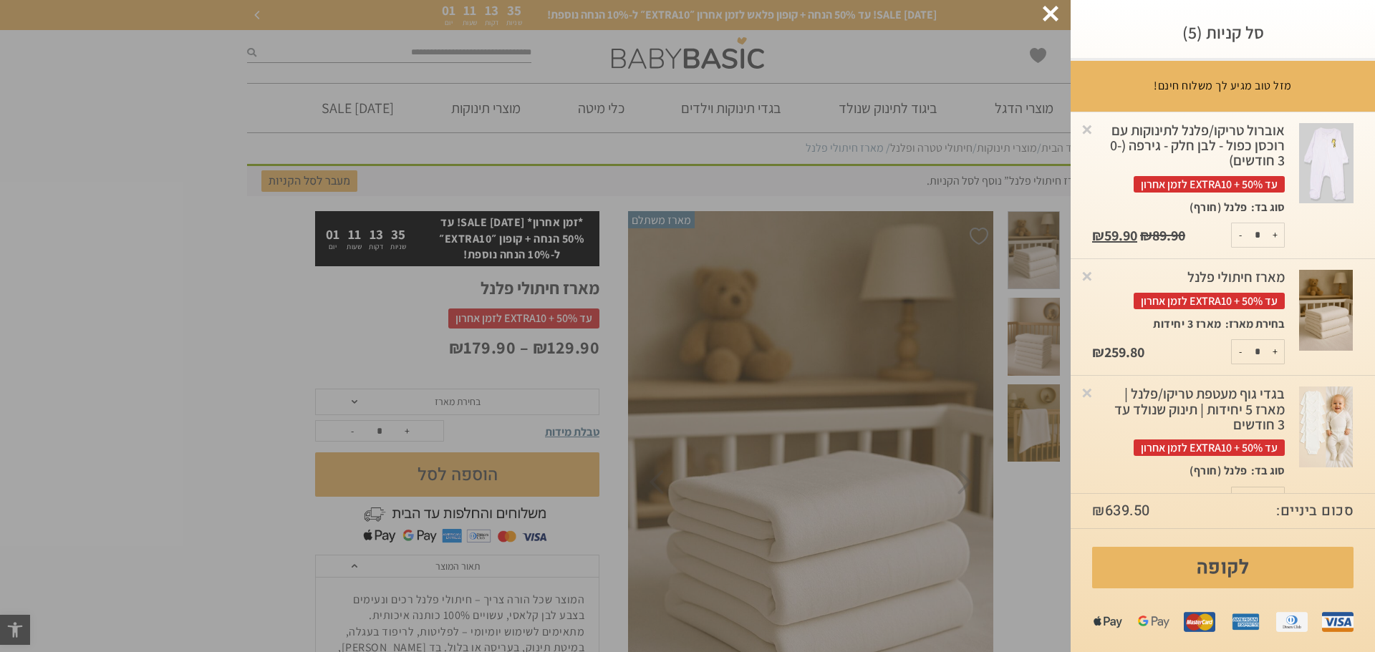
click at [1242, 353] on button "-" at bounding box center [1241, 352] width 18 height 24
type input "*"
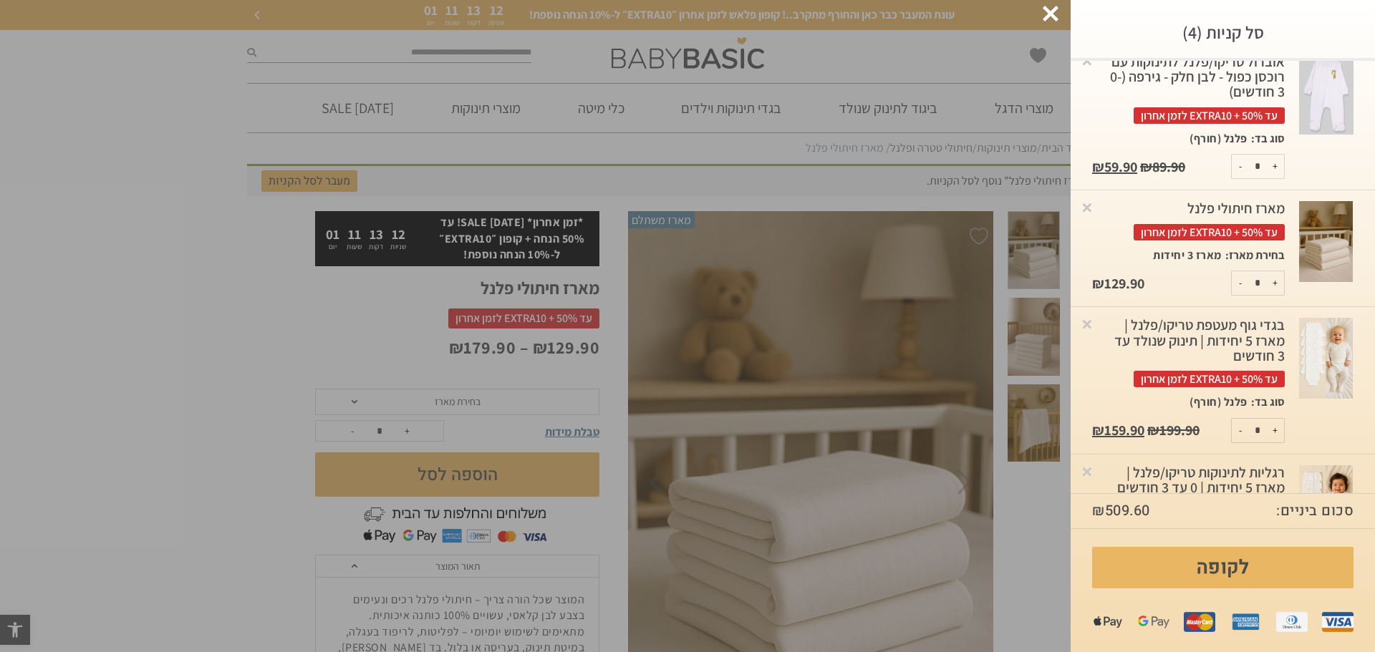
scroll to position [162, 0]
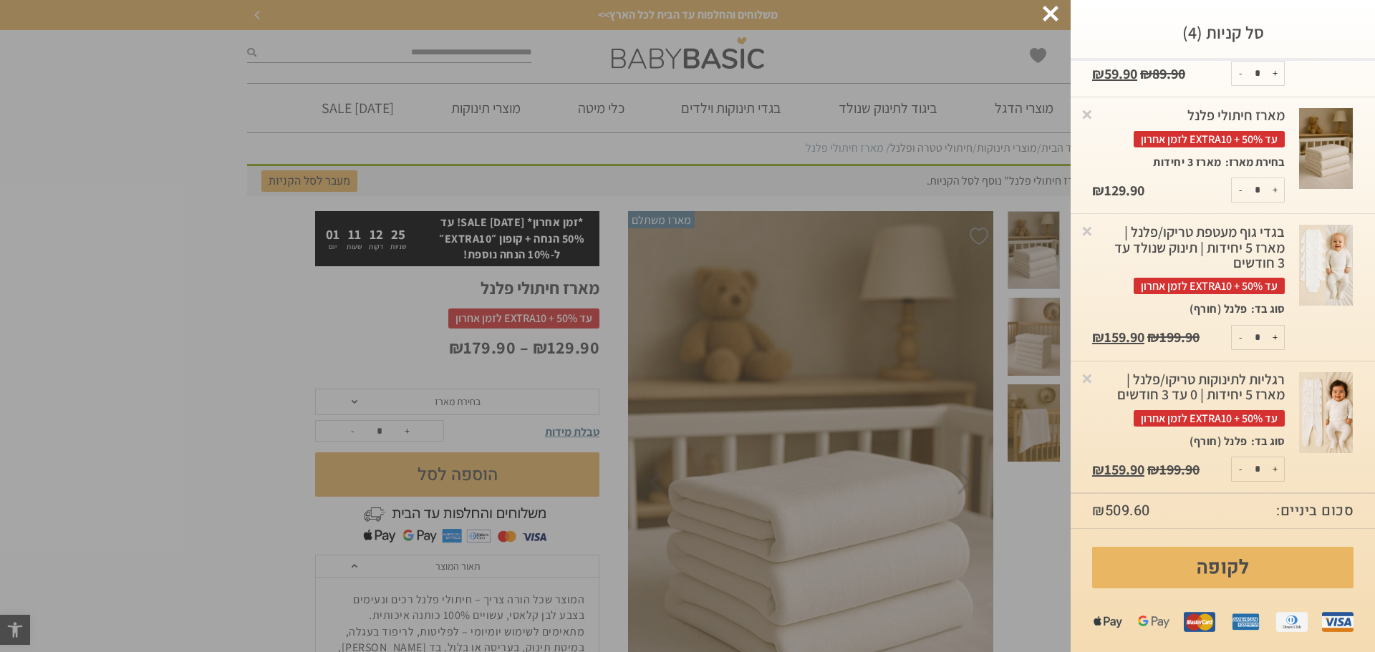
click at [1244, 471] on button "-" at bounding box center [1241, 470] width 18 height 24
type input "*"
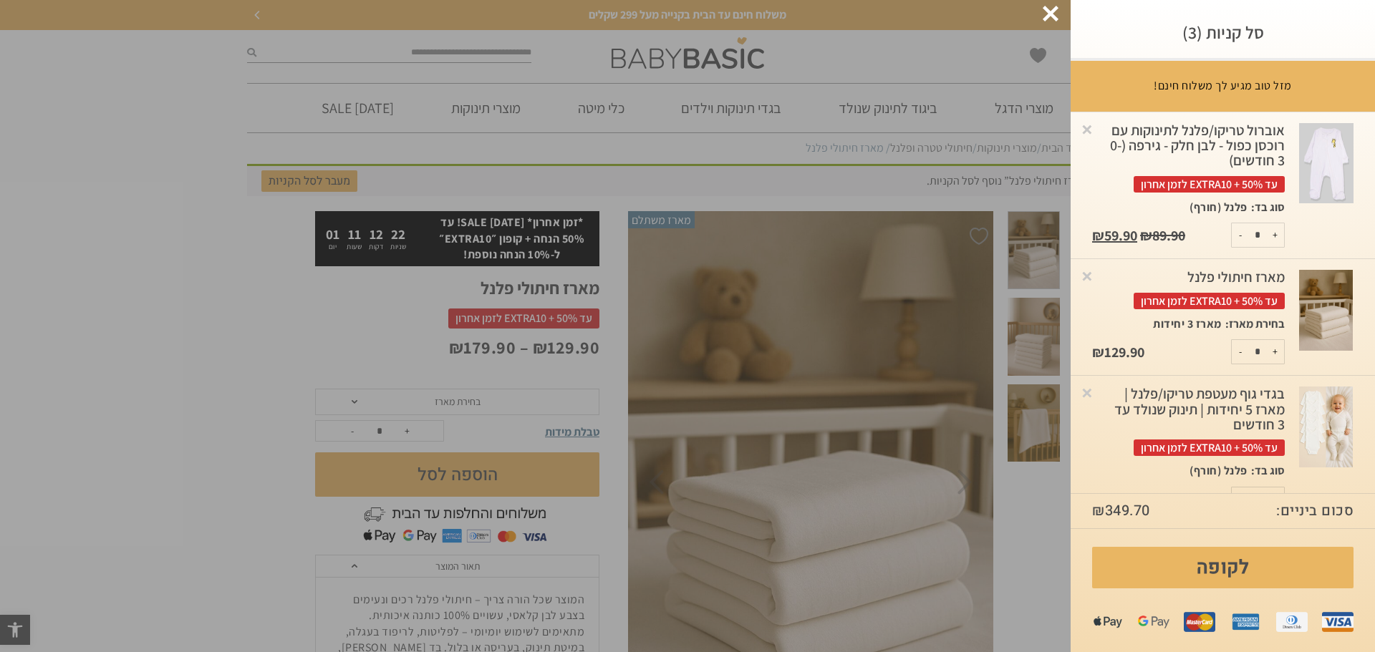
click at [1242, 354] on button "-" at bounding box center [1241, 352] width 18 height 24
type input "*"
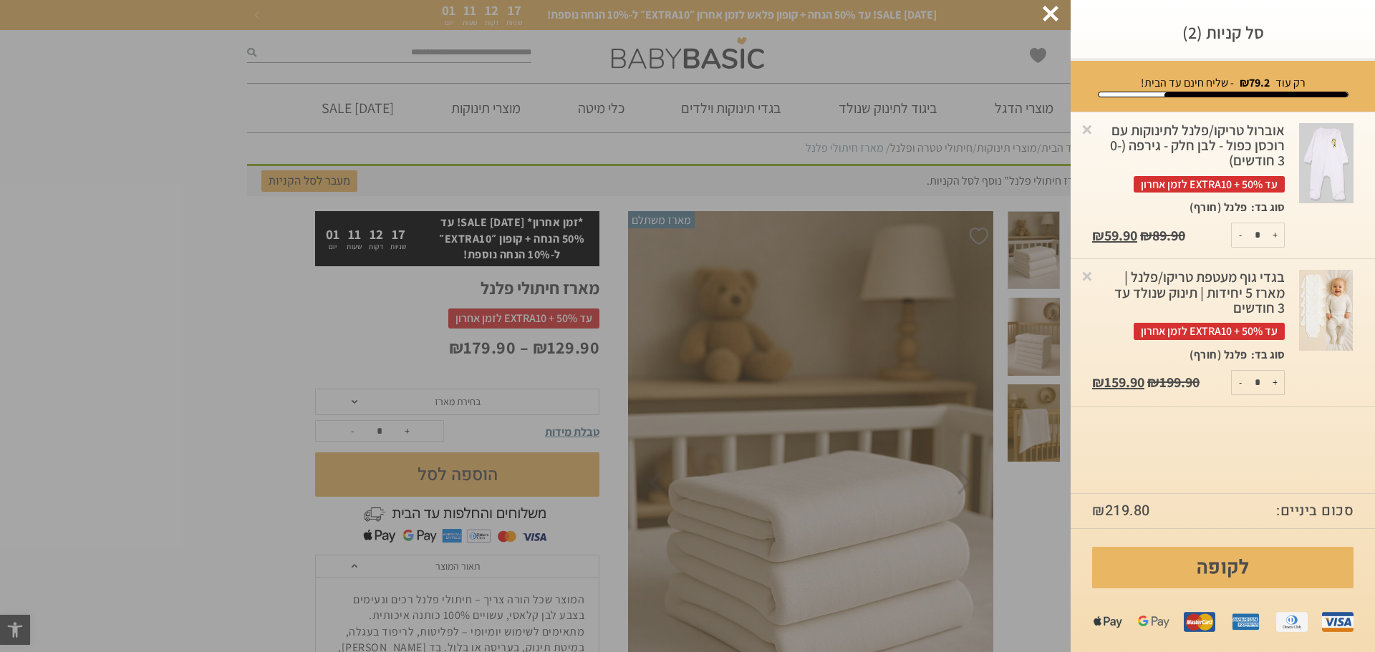
click at [1239, 387] on button "-" at bounding box center [1241, 383] width 18 height 24
type input "*"
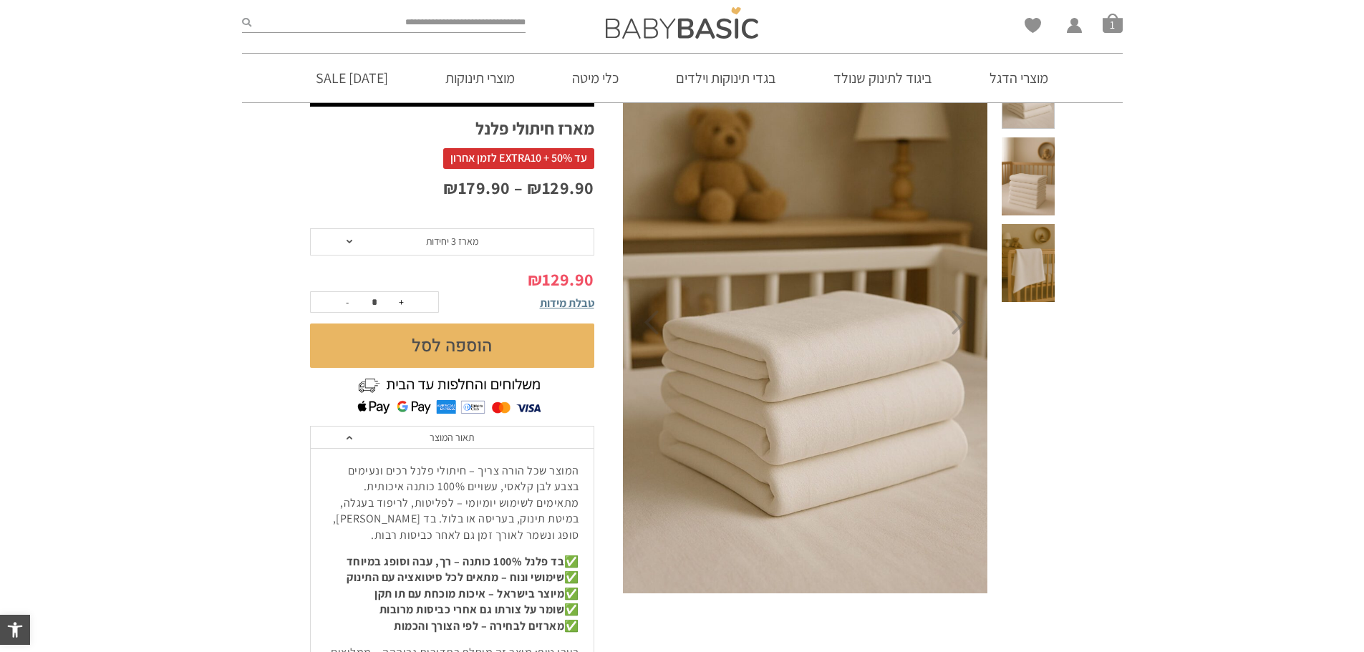
click at [494, 352] on button "הוספה לסל" at bounding box center [452, 346] width 284 height 44
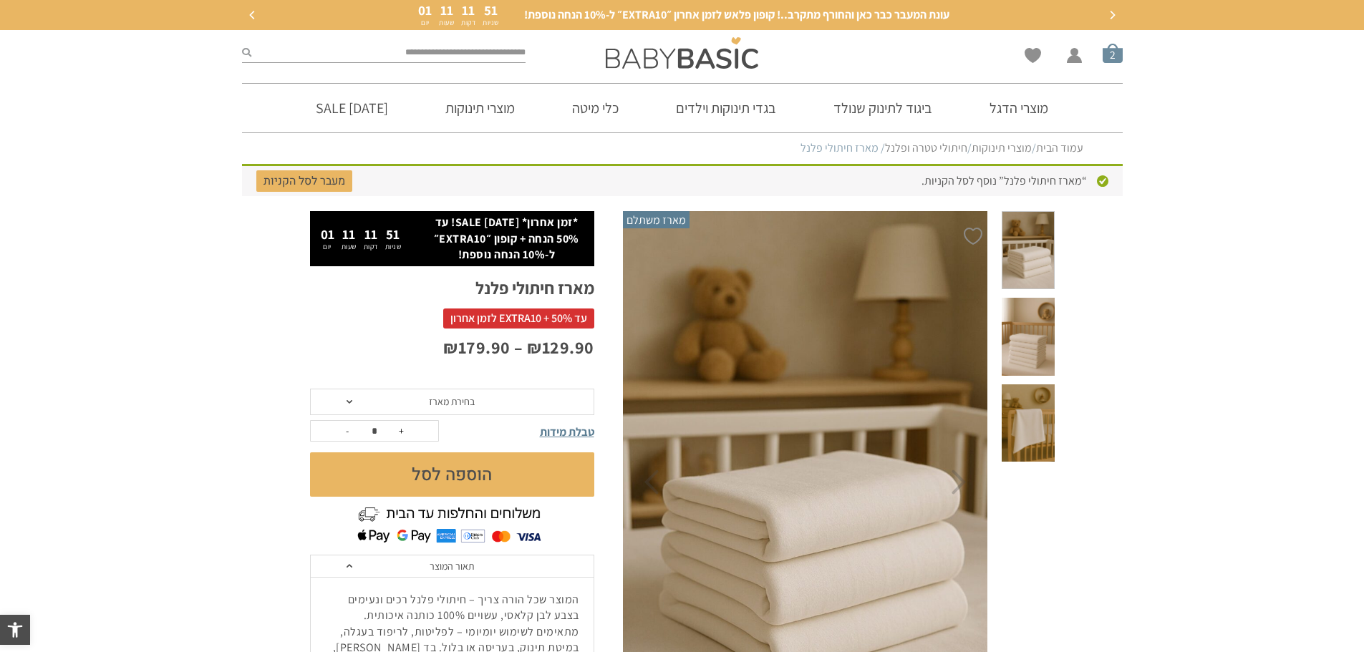
click at [1111, 58] on span "סל קניות" at bounding box center [1113, 53] width 20 height 20
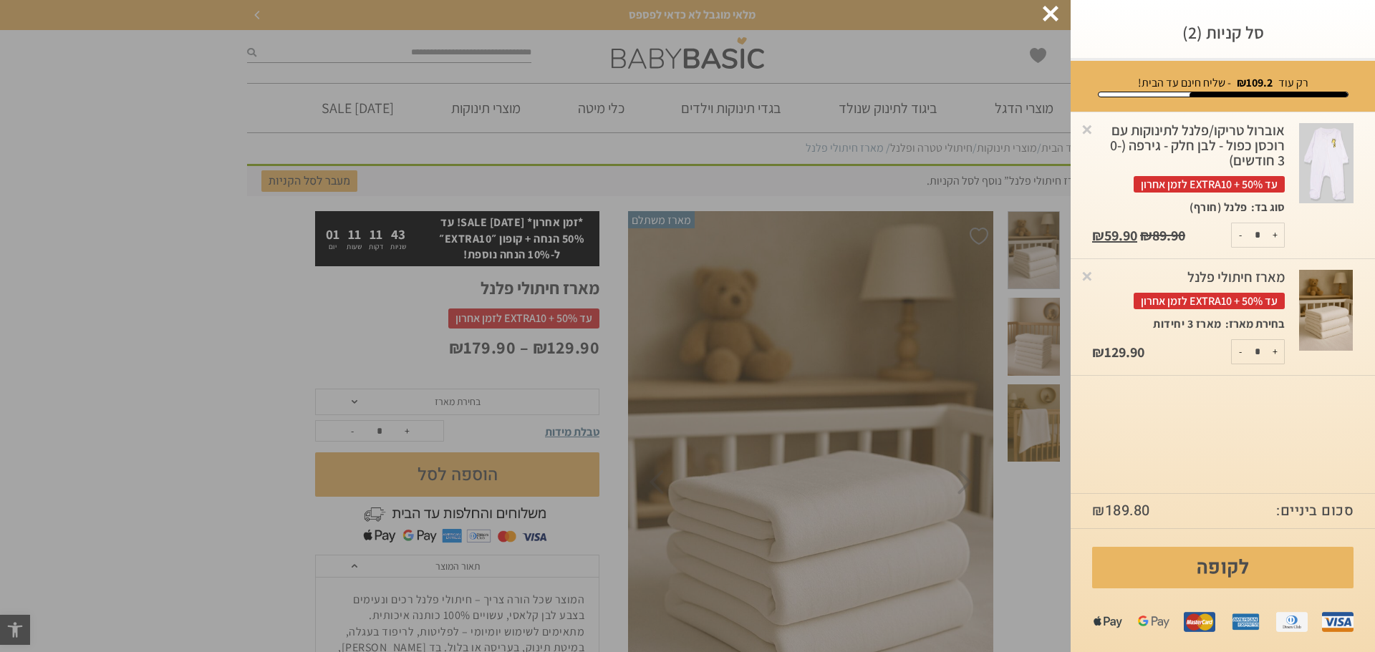
click at [1326, 158] on img at bounding box center [1326, 163] width 54 height 81
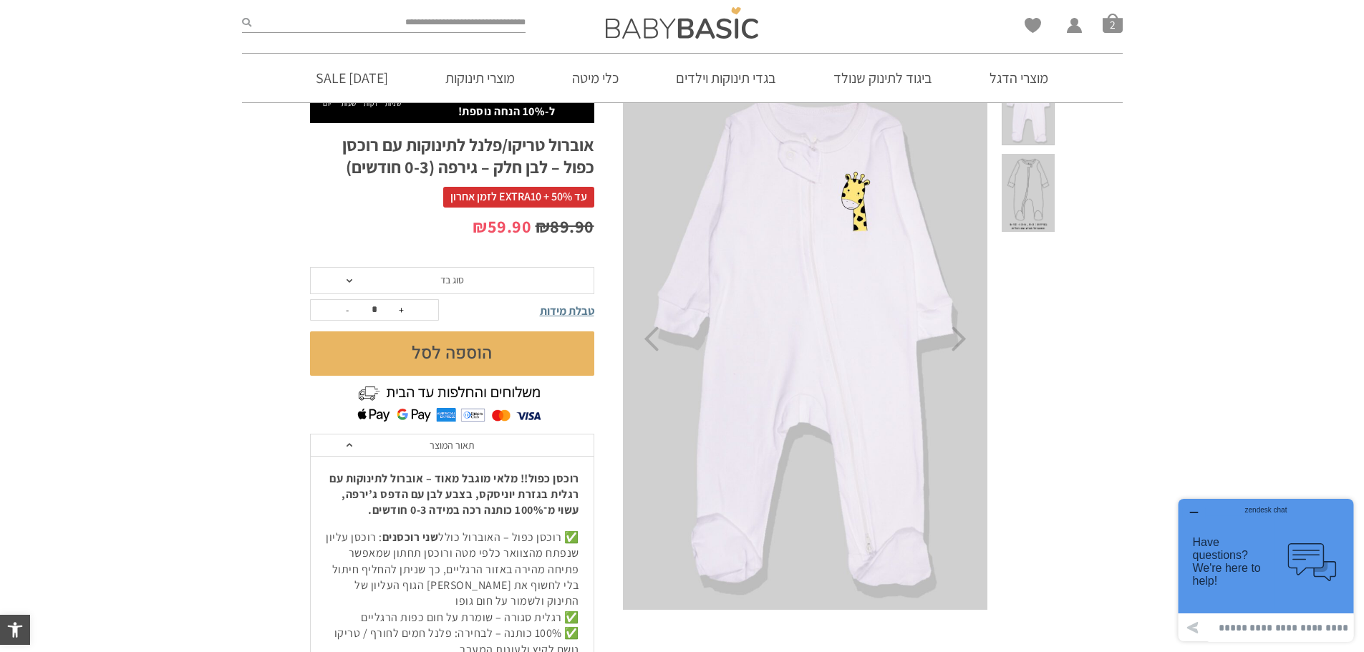
scroll to position [72, 0]
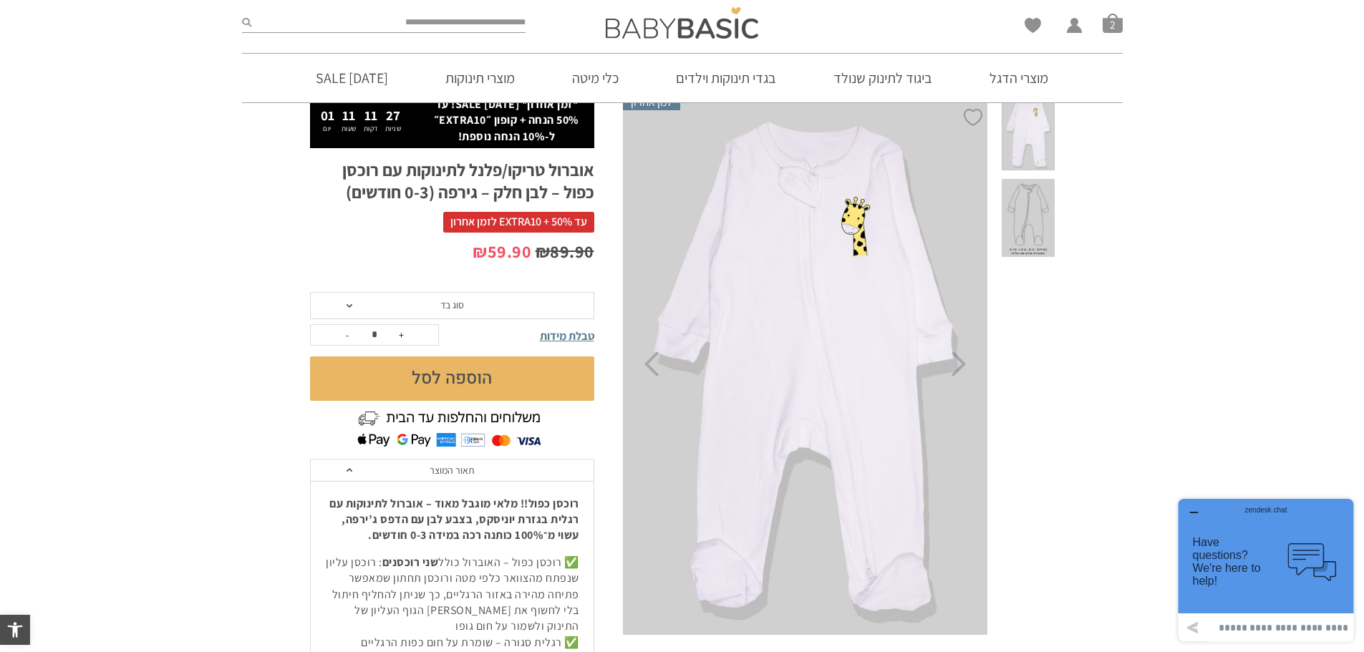
click at [456, 306] on span "סוג בד" at bounding box center [452, 305] width 24 height 13
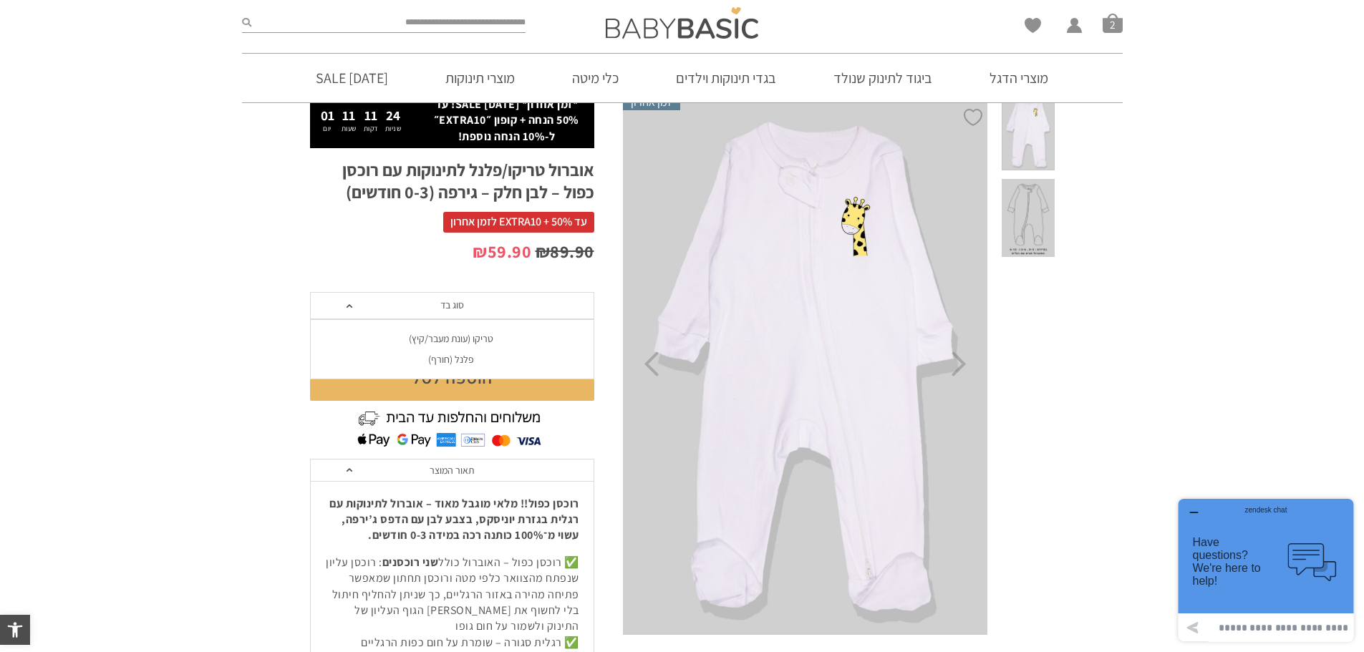
click at [456, 306] on span "סוג בד" at bounding box center [452, 305] width 24 height 13
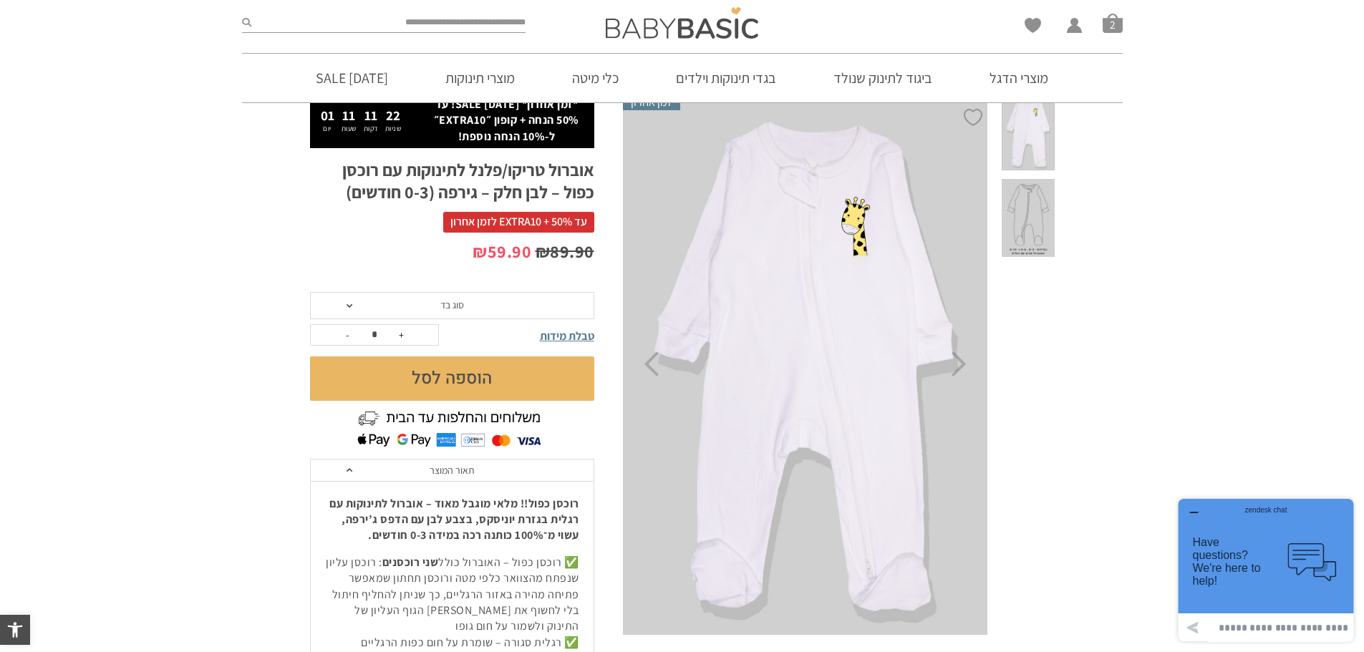
scroll to position [0, 0]
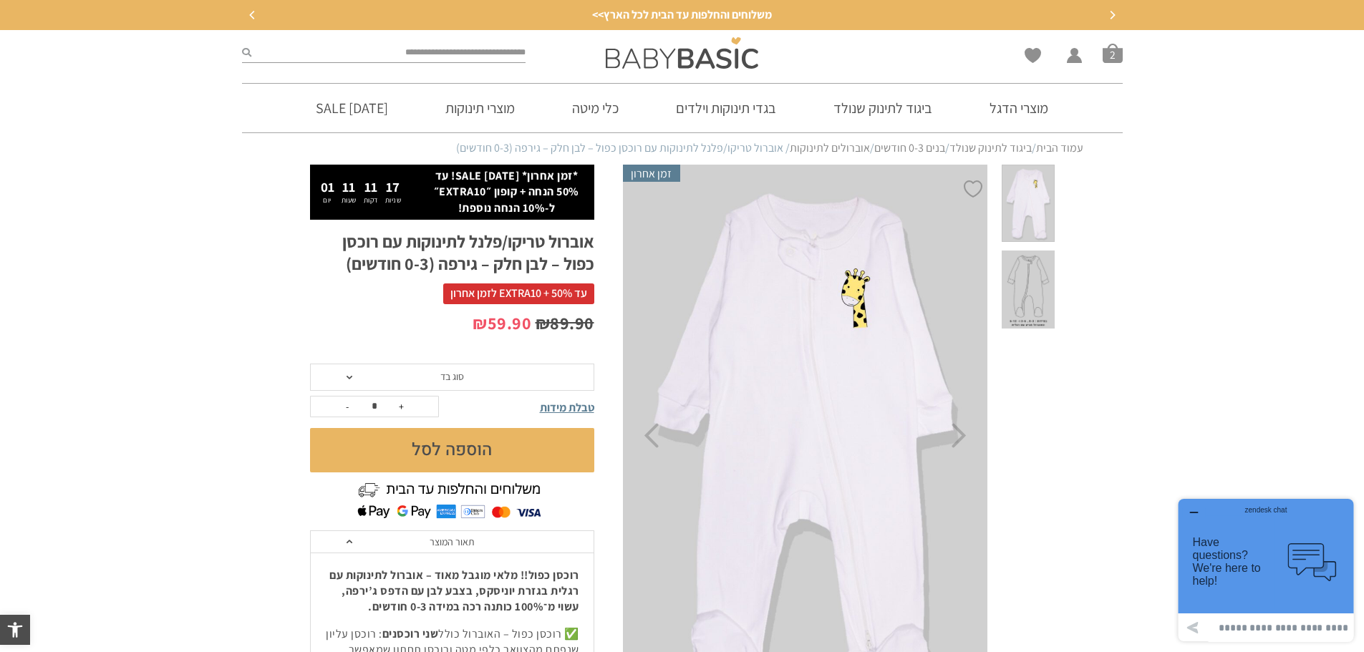
click at [814, 150] on link "אוברולים לתינוקות" at bounding box center [830, 147] width 80 height 15
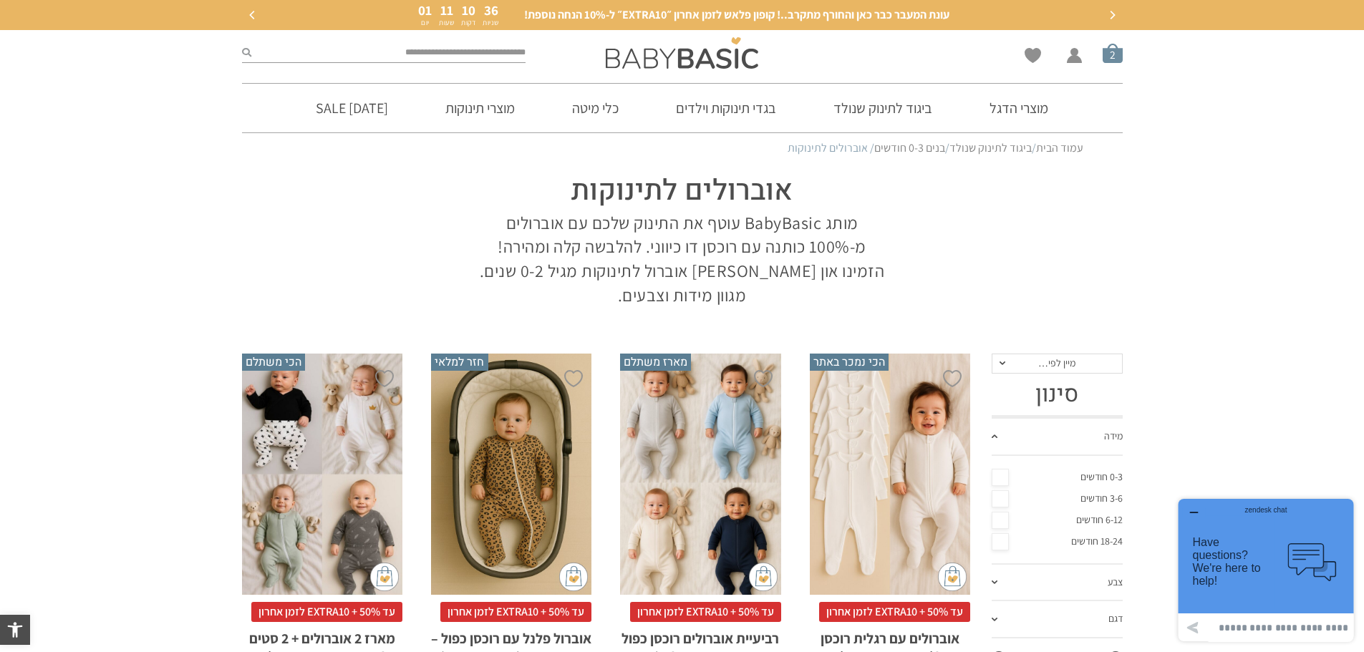
click at [1109, 55] on span "סל קניות" at bounding box center [1113, 53] width 20 height 20
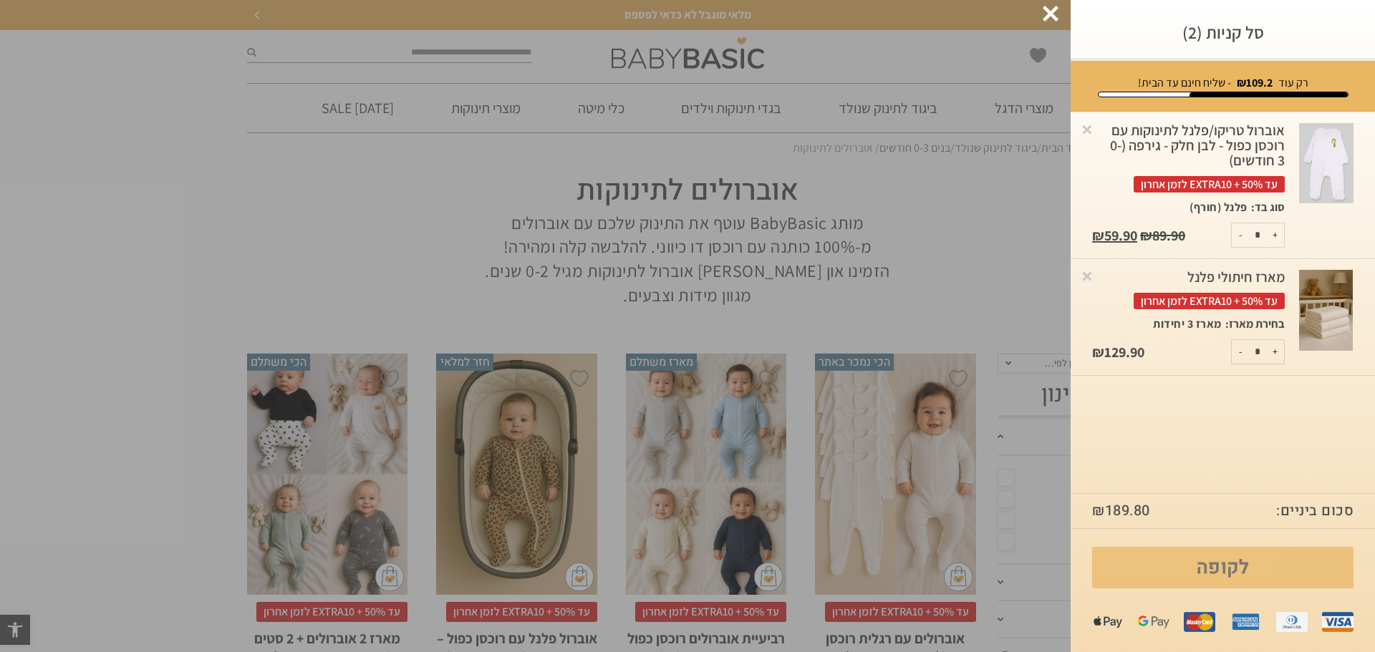
click at [1215, 564] on link "לקופה" at bounding box center [1222, 568] width 261 height 42
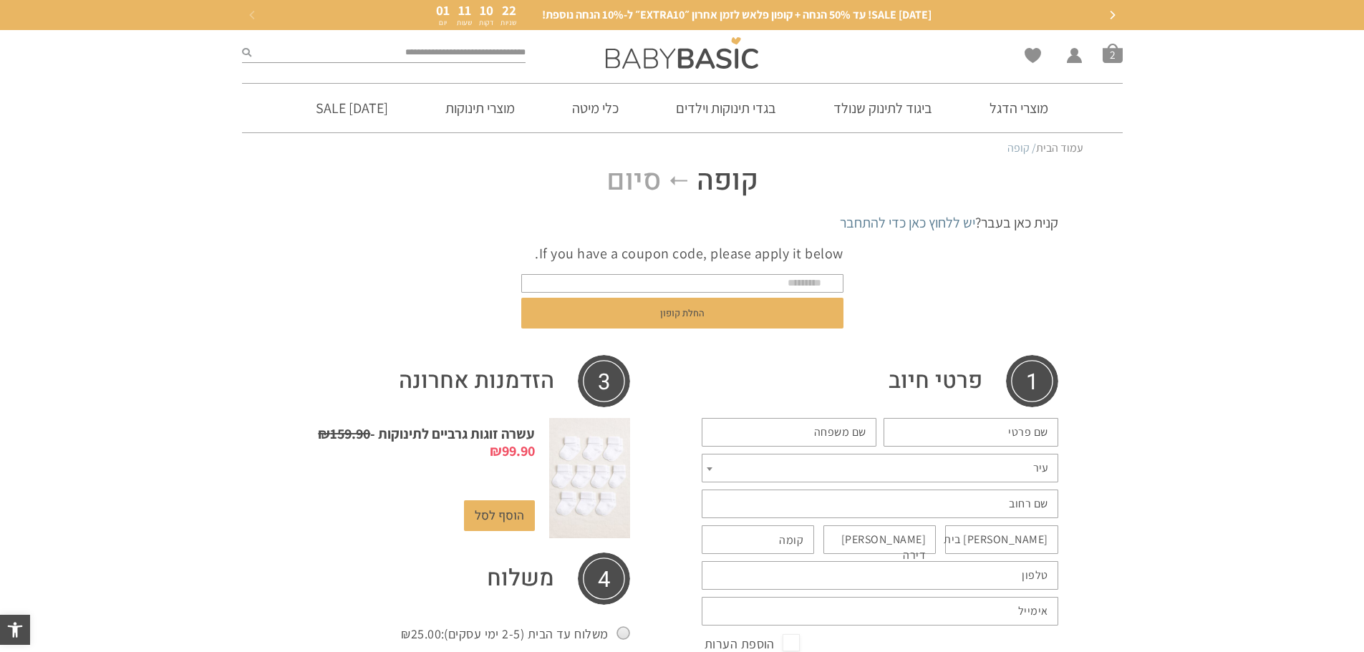
click at [1031, 426] on label "שם פרטי *" at bounding box center [1028, 433] width 40 height 16
click at [1031, 426] on input "שם פרטי *" at bounding box center [971, 432] width 175 height 29
click at [771, 278] on input "text" at bounding box center [682, 283] width 322 height 19
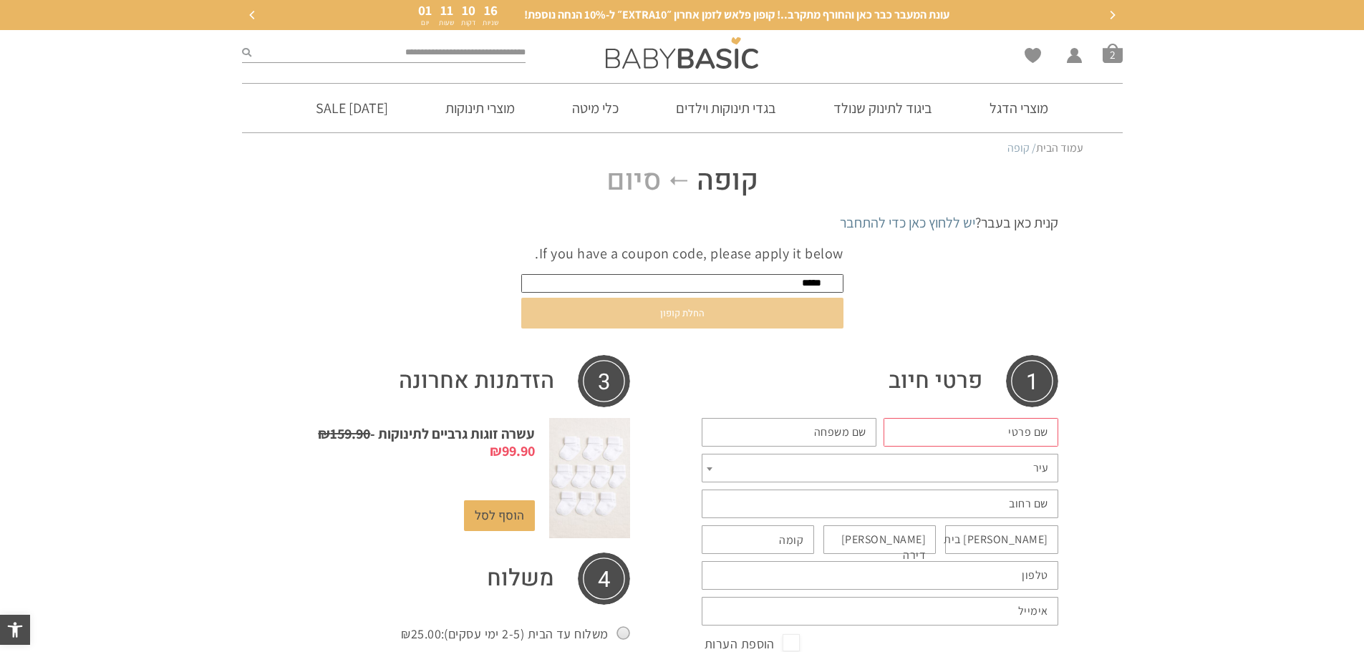
type input "*****"
click at [761, 314] on button "החלת קופון" at bounding box center [682, 313] width 322 height 31
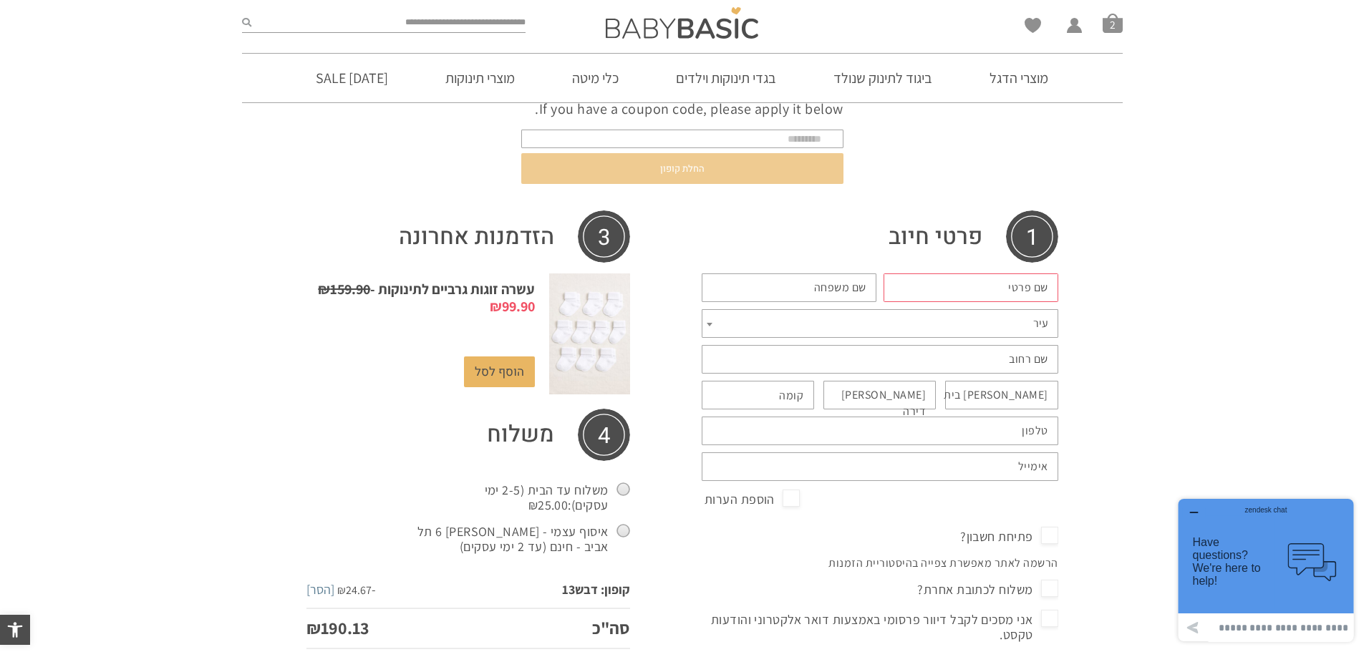
scroll to position [238, 0]
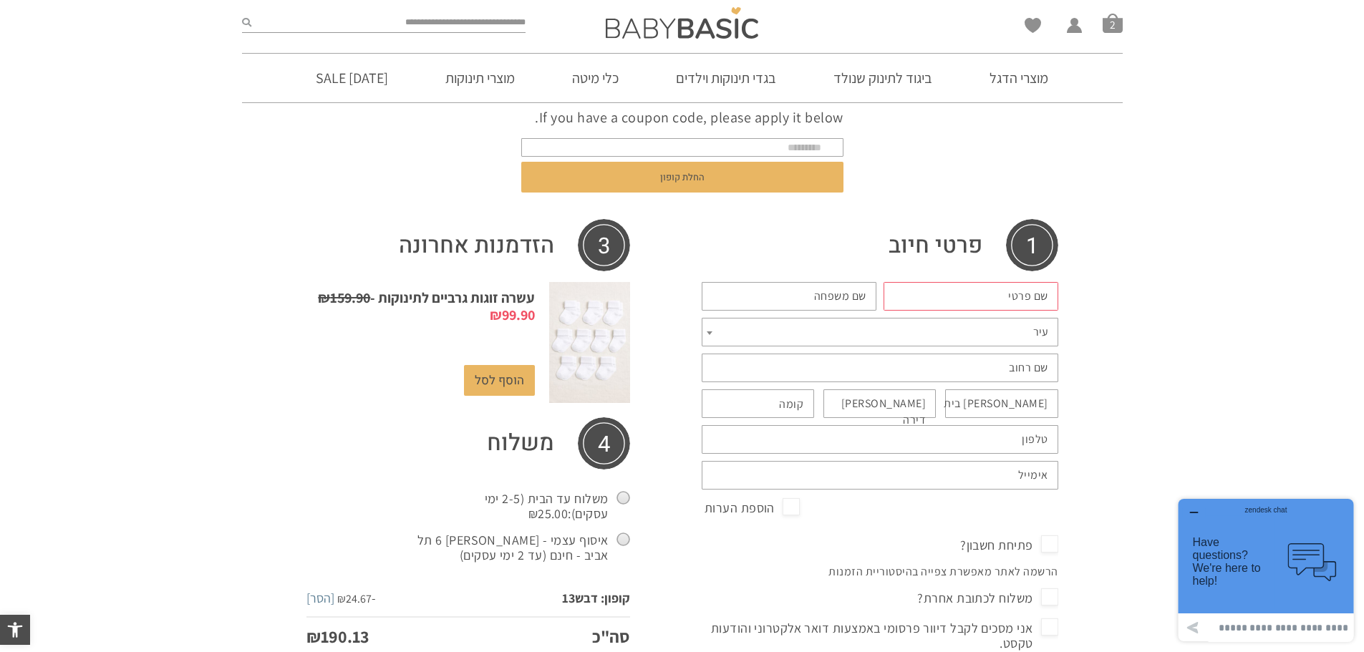
click at [1008, 289] on label "שם פרטי *" at bounding box center [1028, 297] width 40 height 16
click at [1007, 286] on input "שם פרטי *" at bounding box center [971, 296] width 175 height 29
type input "****"
click at [838, 289] on label "שם משפחה *" at bounding box center [840, 297] width 52 height 16
click at [838, 282] on input "שם משפחה *" at bounding box center [789, 296] width 175 height 29
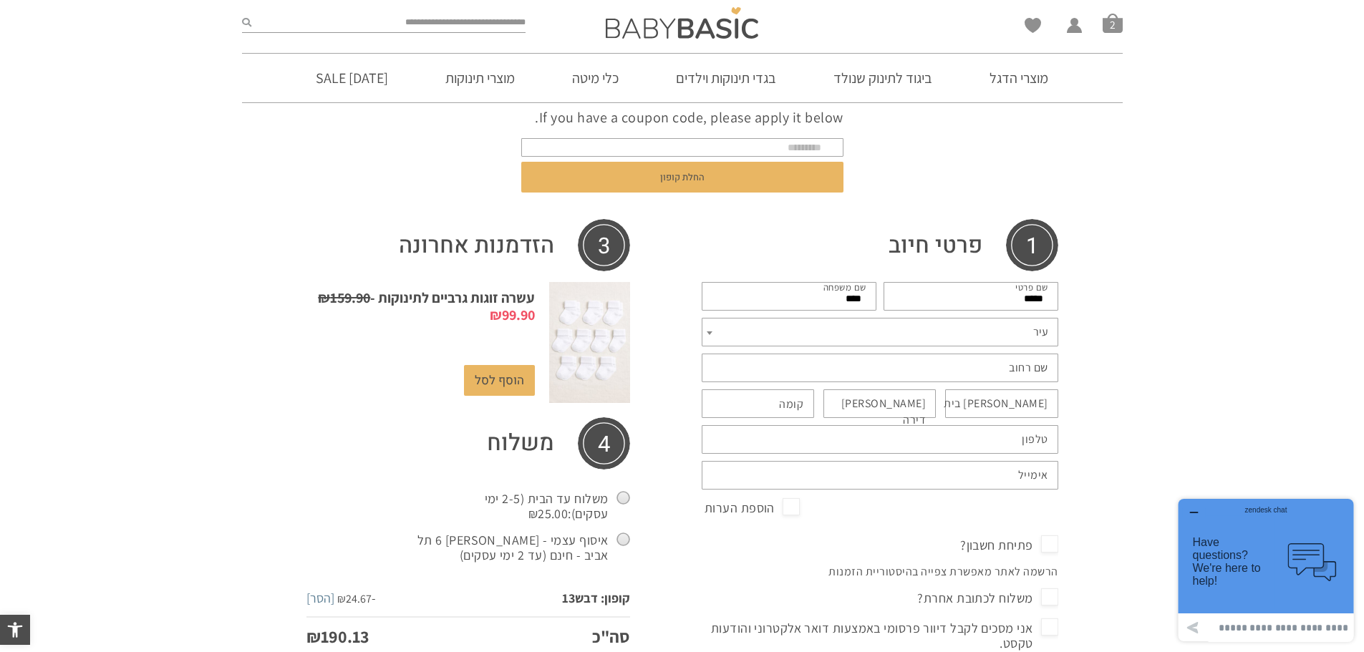
type input "***"
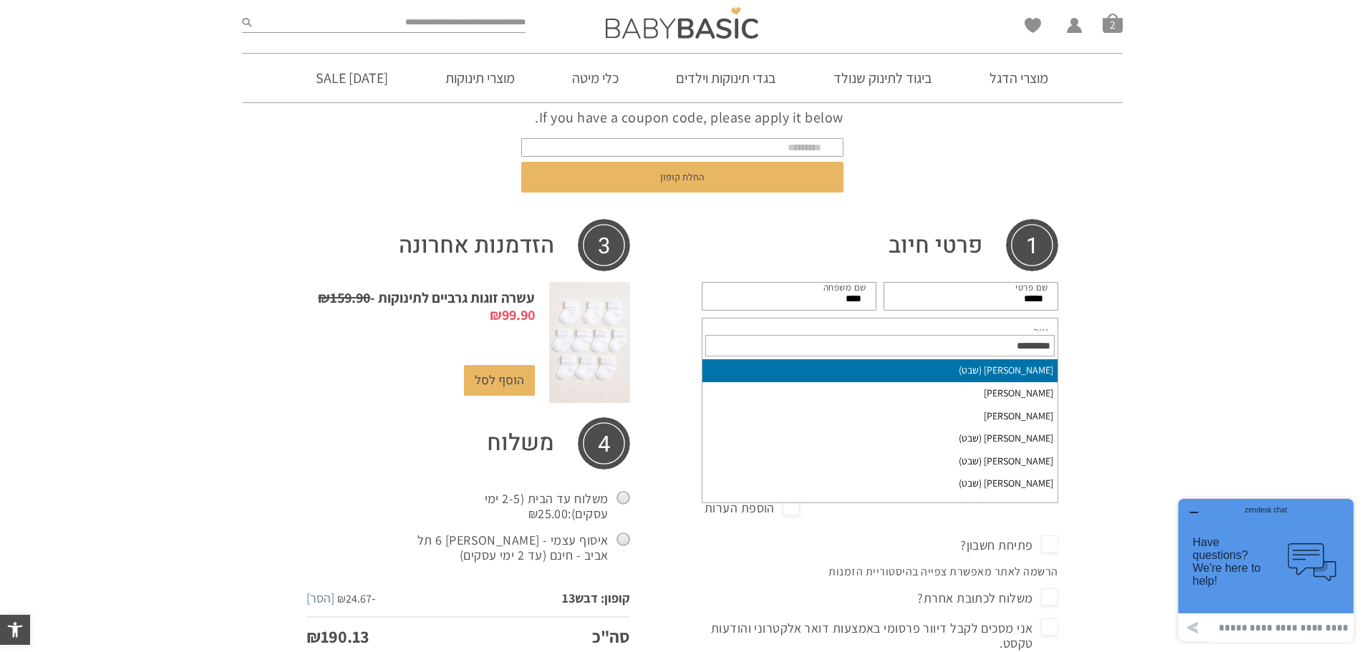
click at [974, 318] on span "עיר" at bounding box center [880, 332] width 357 height 29
click at [1028, 349] on input "text" at bounding box center [879, 345] width 349 height 21
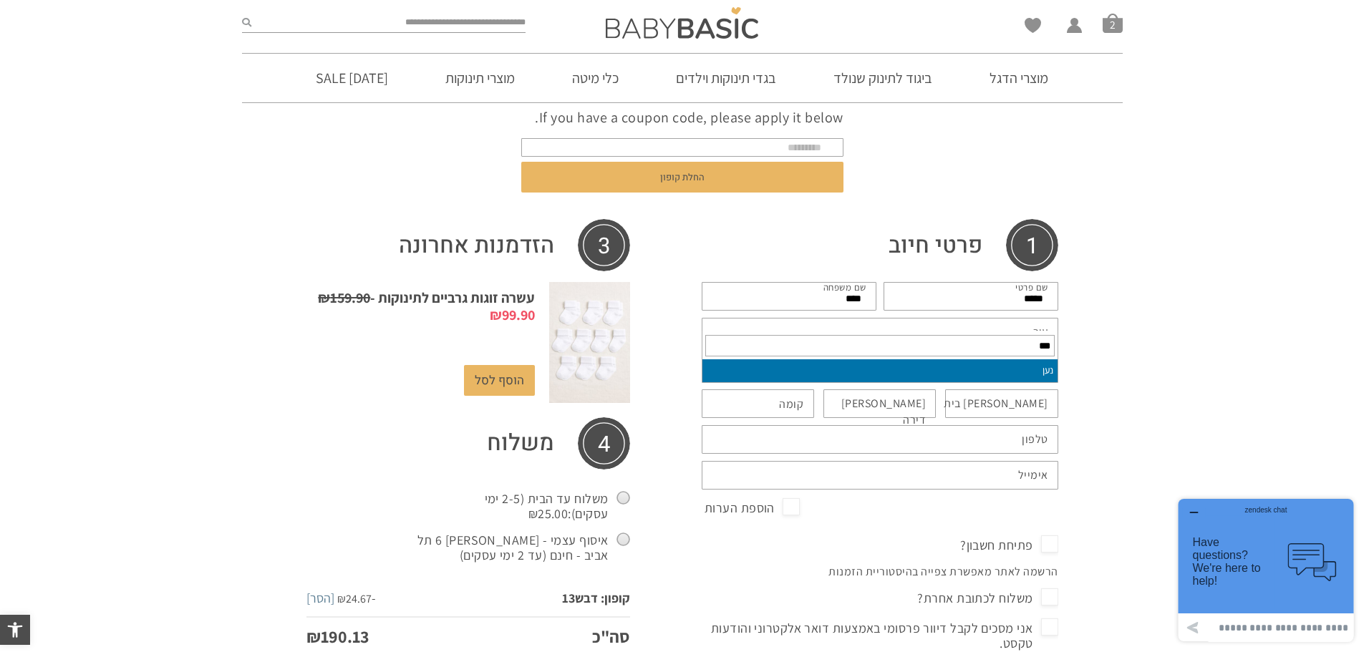
type input "***"
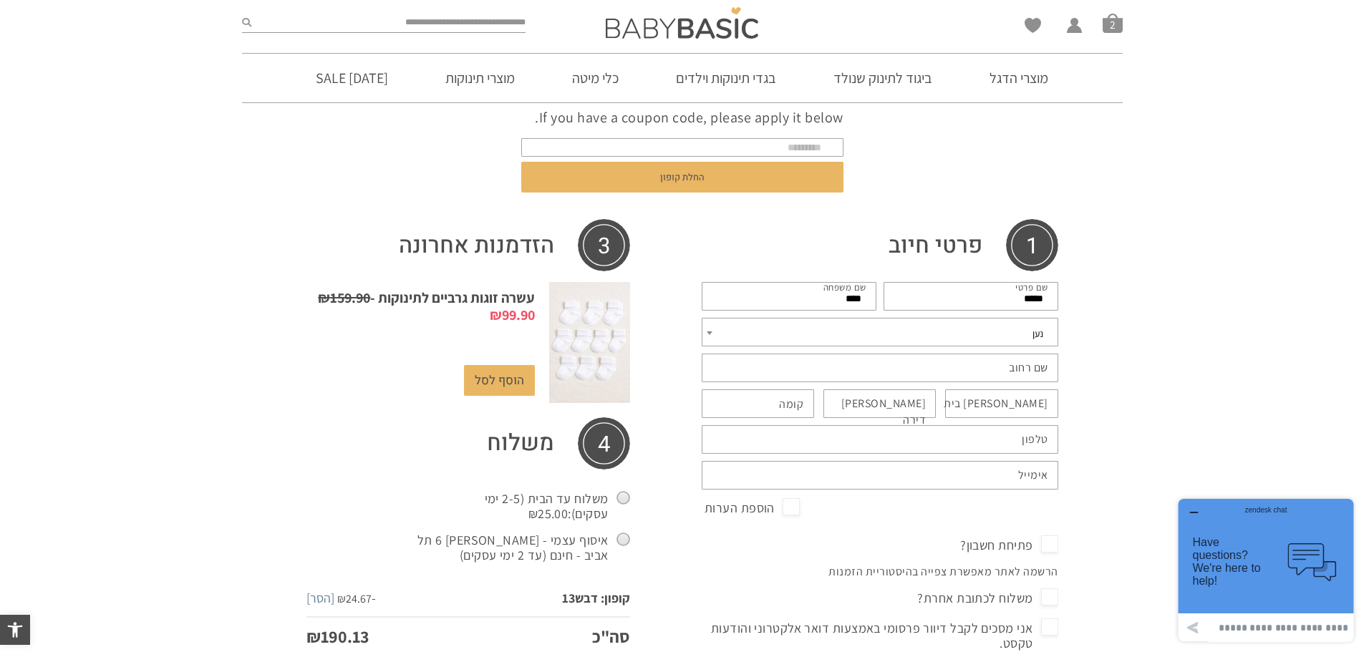
select select "***"
click at [1039, 360] on label "שם רחוב *" at bounding box center [1028, 368] width 39 height 16
click at [1039, 354] on input "שם רחוב *" at bounding box center [880, 368] width 357 height 29
type input "*****"
click at [1040, 432] on label "טלפון *" at bounding box center [1035, 440] width 26 height 16
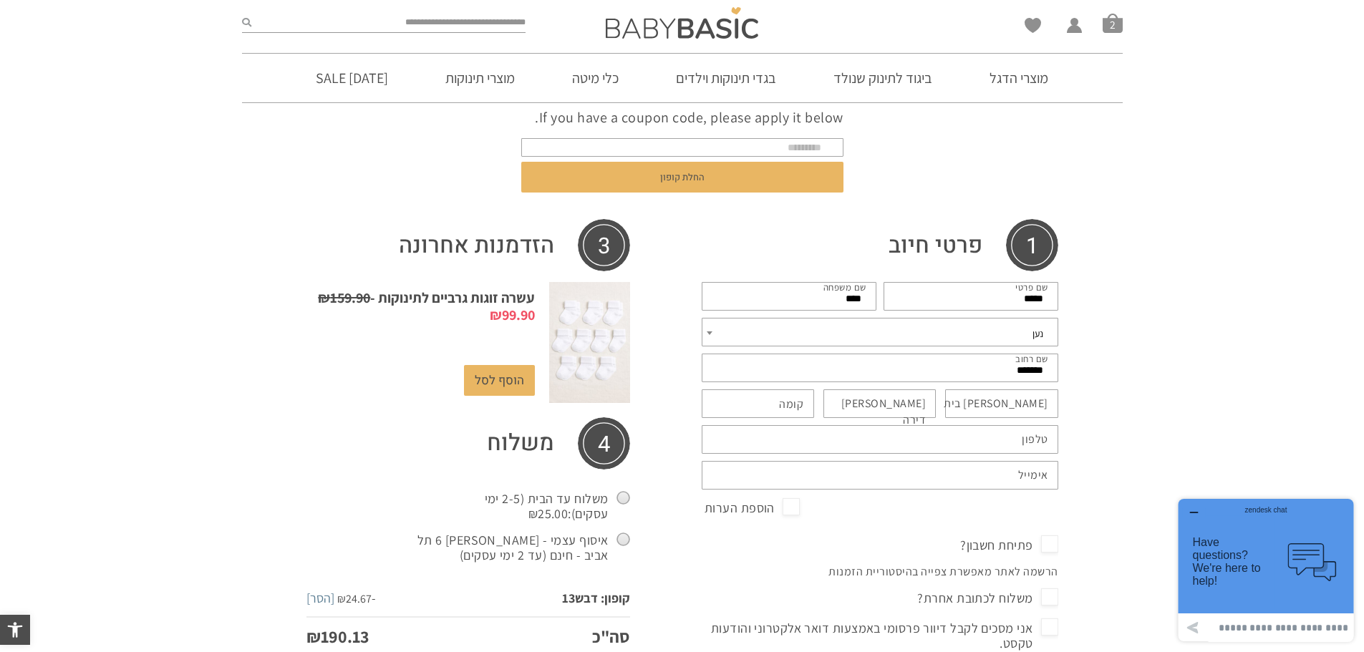
click at [1040, 425] on input "טלפון *" at bounding box center [880, 439] width 357 height 29
type input "**********"
click at [1027, 468] on label "אימייל *" at bounding box center [1033, 476] width 30 height 16
click at [1027, 461] on input "אימייל *" at bounding box center [880, 475] width 357 height 29
type input "*"
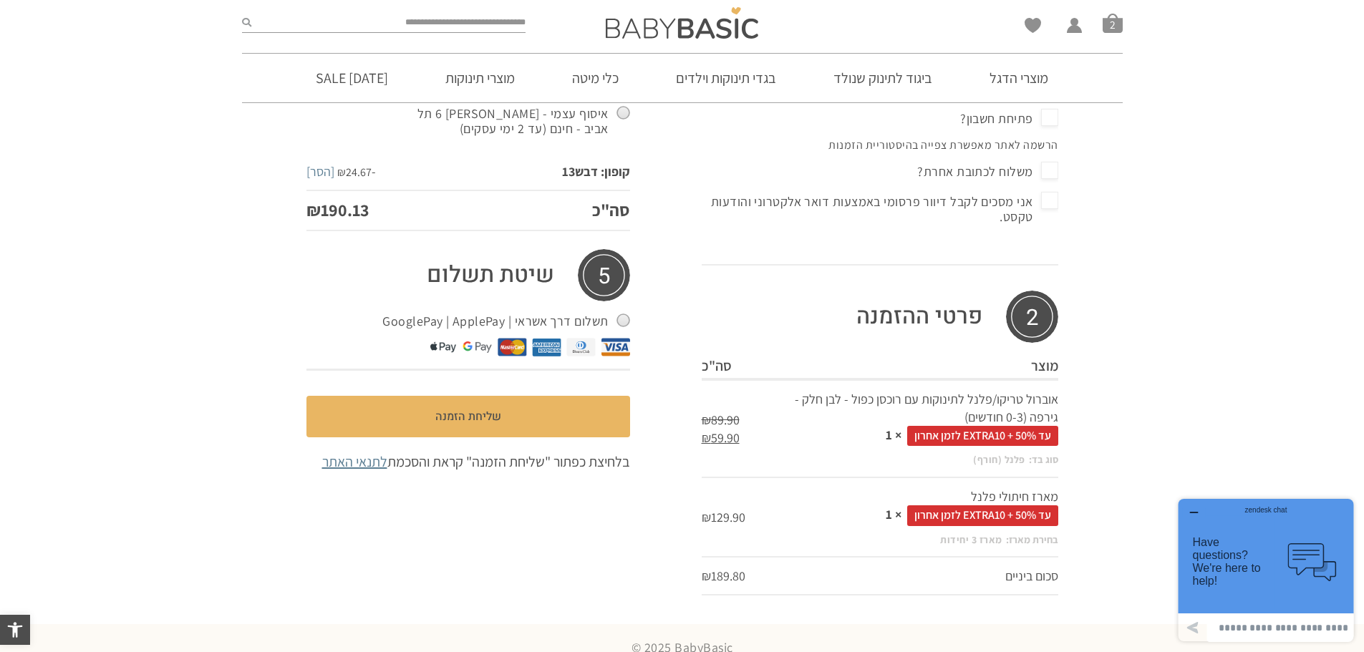
scroll to position [667, 0]
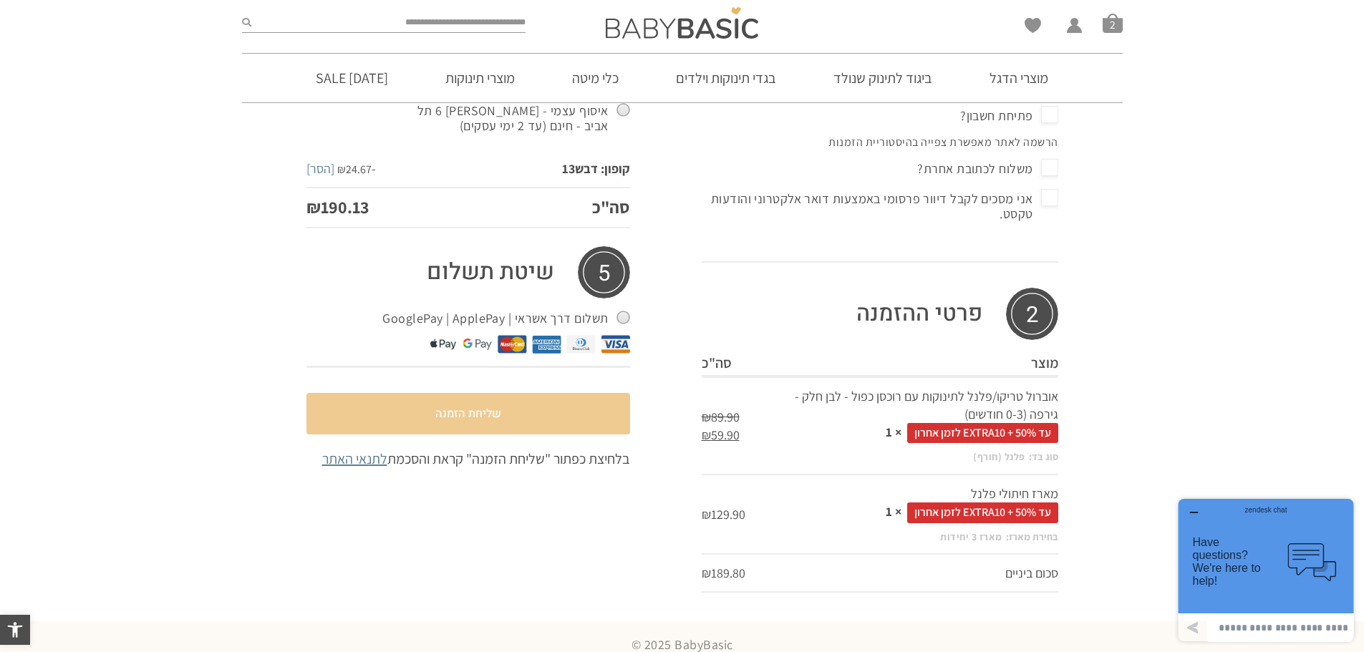
type input "**********"
click at [482, 395] on button "שליחת הזמנה" at bounding box center [468, 414] width 324 height 42
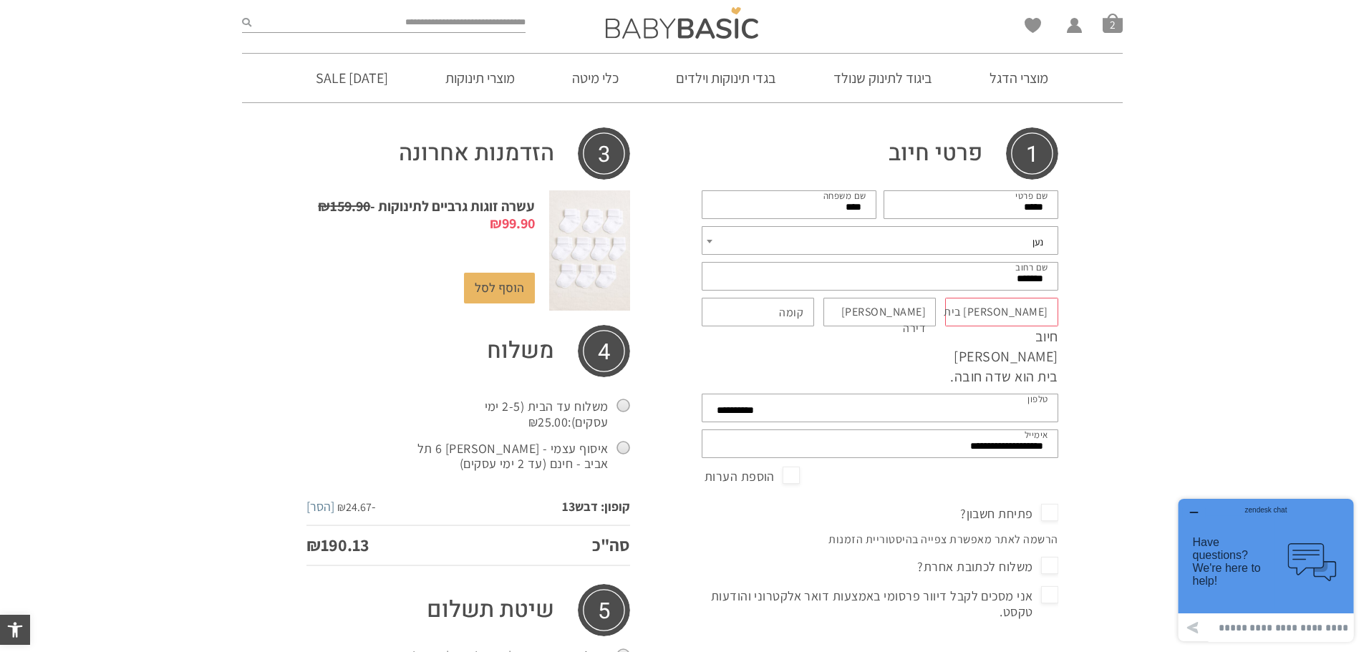
scroll to position [273, 0]
click at [1020, 310] on label "מס בית *" at bounding box center [996, 314] width 105 height 16
click at [1020, 310] on input "מס בית *" at bounding box center [1001, 313] width 113 height 29
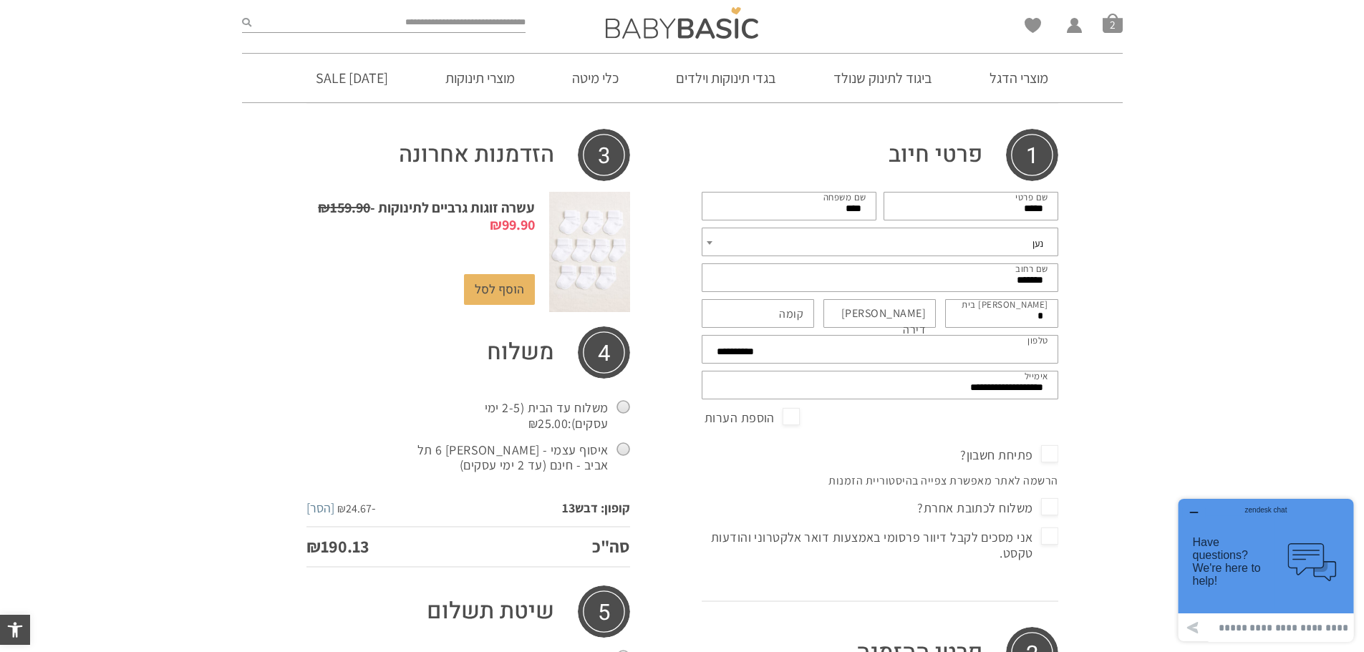
type input "*"
click at [669, 419] on div "**********" at bounding box center [880, 530] width 428 height 803
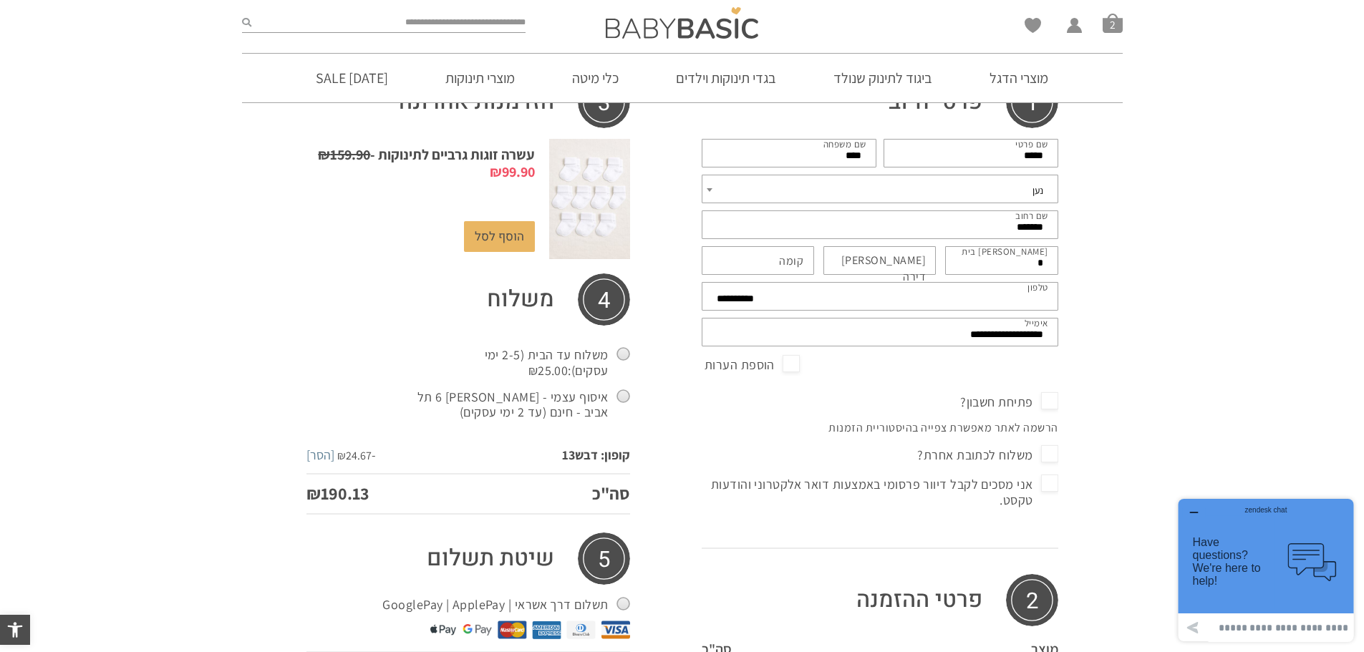
scroll to position [488, 0]
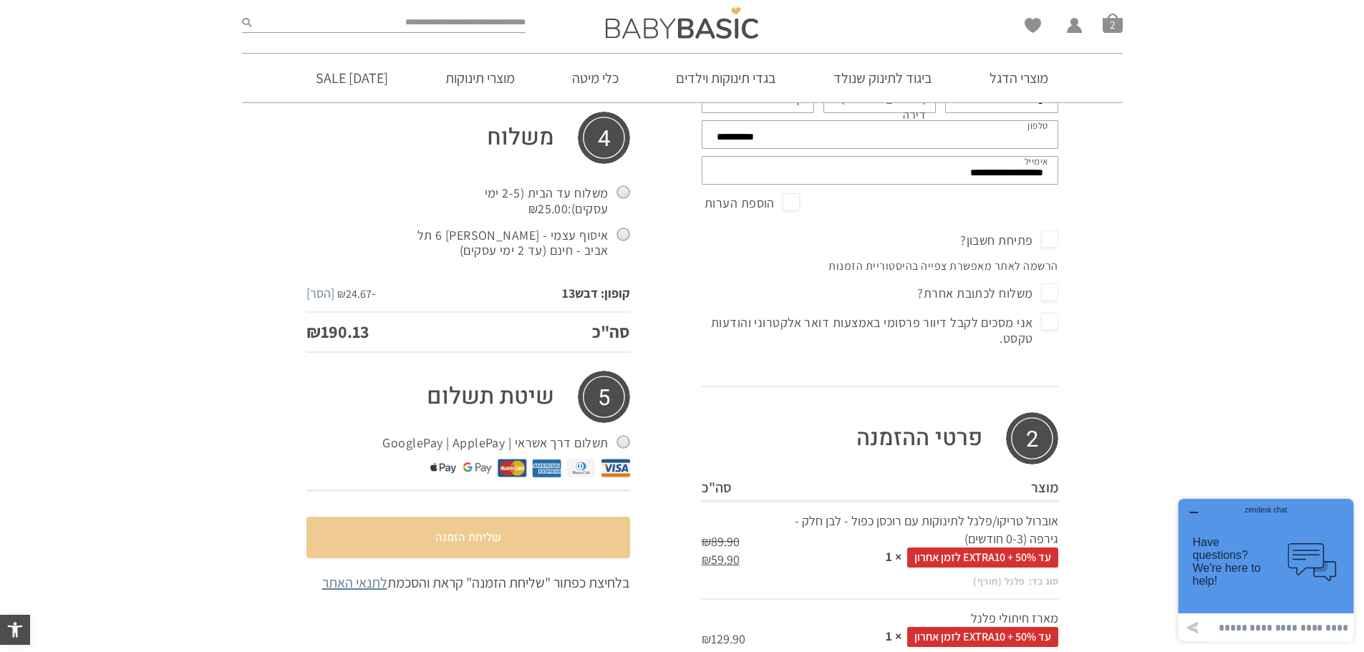
click at [485, 536] on button "שליחת הזמנה" at bounding box center [468, 538] width 324 height 42
